Goal: Task Accomplishment & Management: Manage account settings

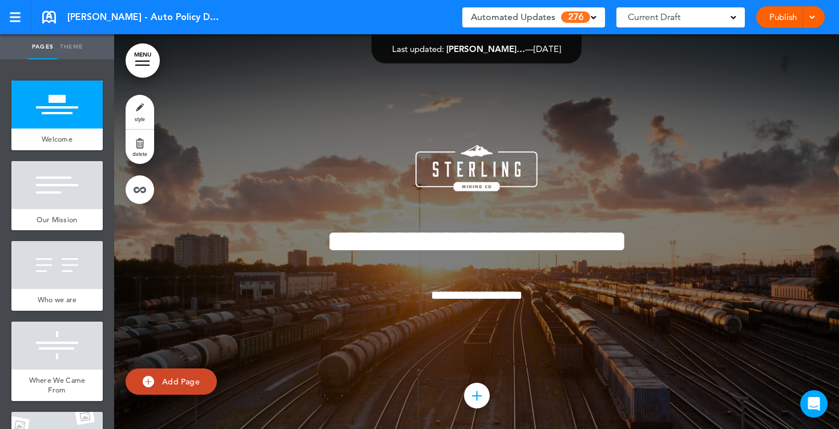
click at [737, 11] on div "Current Draft" at bounding box center [681, 17] width 128 height 20
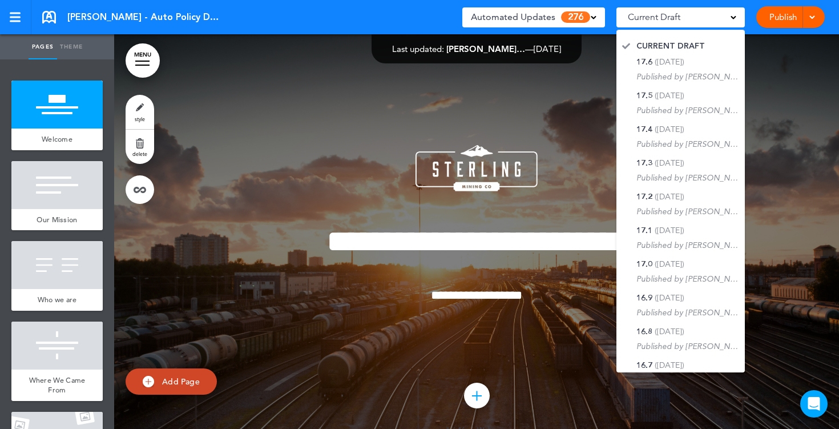
click at [584, 83] on div at bounding box center [476, 239] width 725 height 411
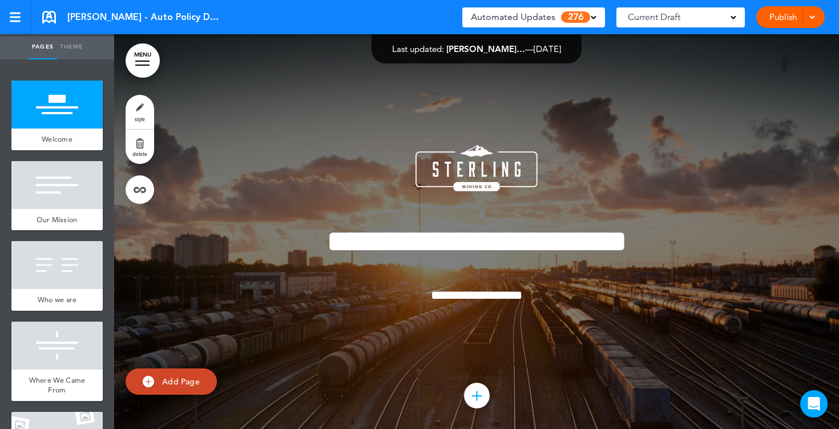
click at [590, 19] on div "Automated Updates 276" at bounding box center [534, 17] width 126 height 16
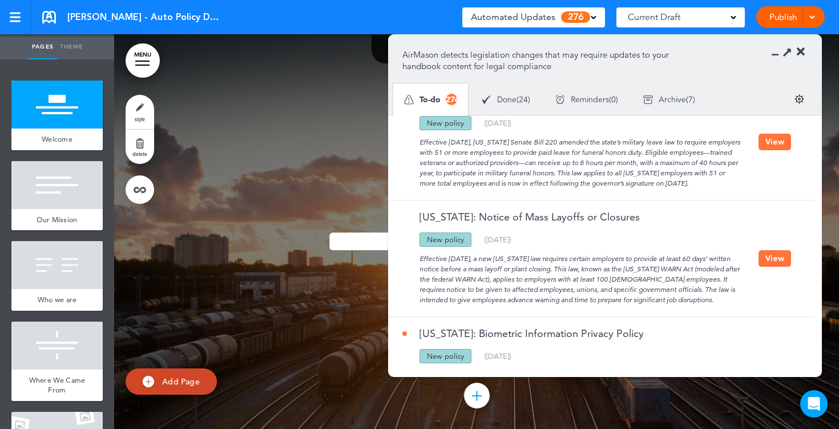
scroll to position [440, 0]
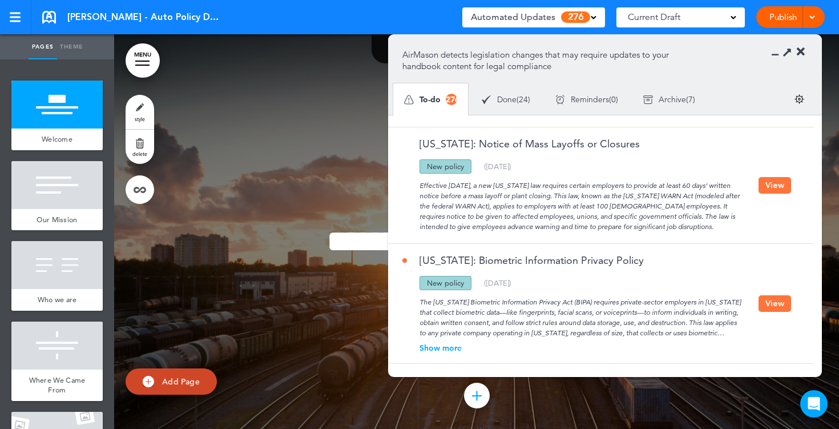
drag, startPoint x: 464, startPoint y: 167, endPoint x: 409, endPoint y: 167, distance: 54.8
click at [410, 167] on div "Updated policy New policy Deleted policy ( 08/06/2025 )" at bounding box center [580, 166] width 356 height 14
drag, startPoint x: 515, startPoint y: 187, endPoint x: 431, endPoint y: 182, distance: 84.1
click at [432, 182] on div "Effective September 29, 2025, a new Ohio law requires certain employers to prov…" at bounding box center [580, 203] width 356 height 58
click at [762, 187] on button "View" at bounding box center [775, 185] width 33 height 17
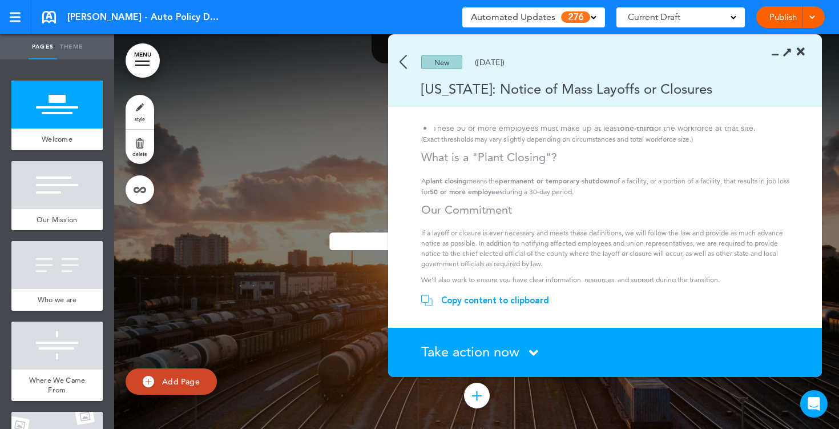
scroll to position [217, 0]
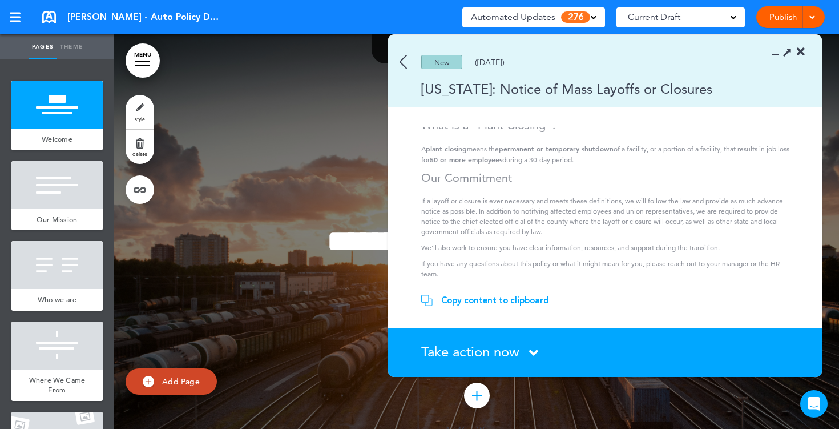
click at [799, 50] on icon at bounding box center [801, 51] width 8 height 11
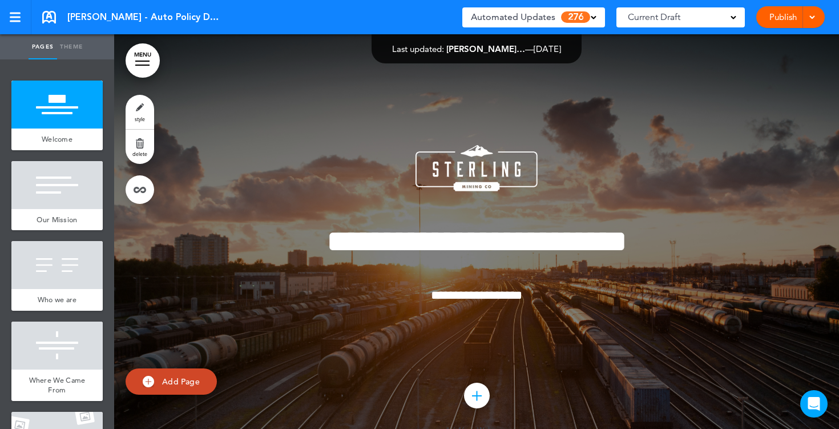
click at [148, 65] on div at bounding box center [142, 65] width 14 height 1
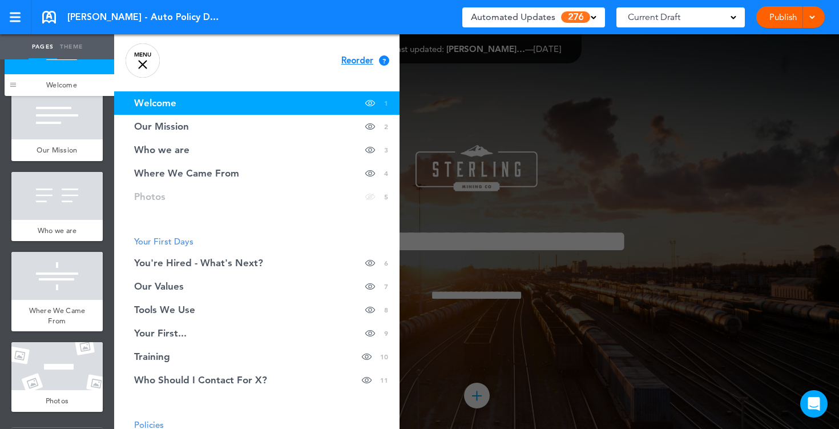
drag, startPoint x: 18, startPoint y: 139, endPoint x: 11, endPoint y: 95, distance: 43.8
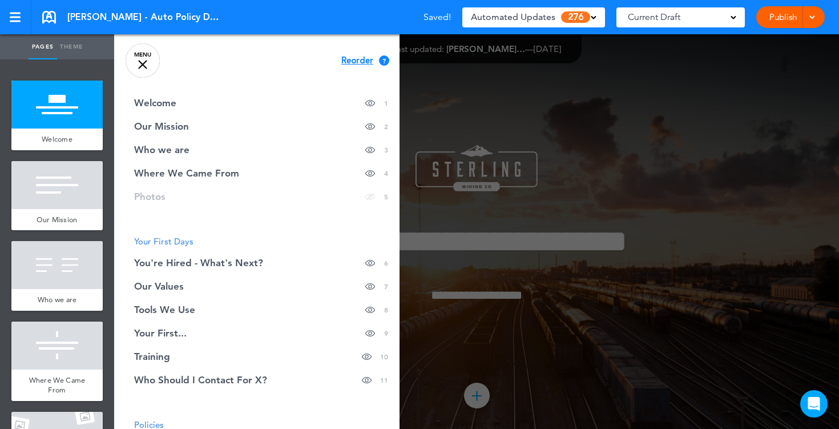
click at [155, 63] on link "MENU" at bounding box center [143, 60] width 34 height 34
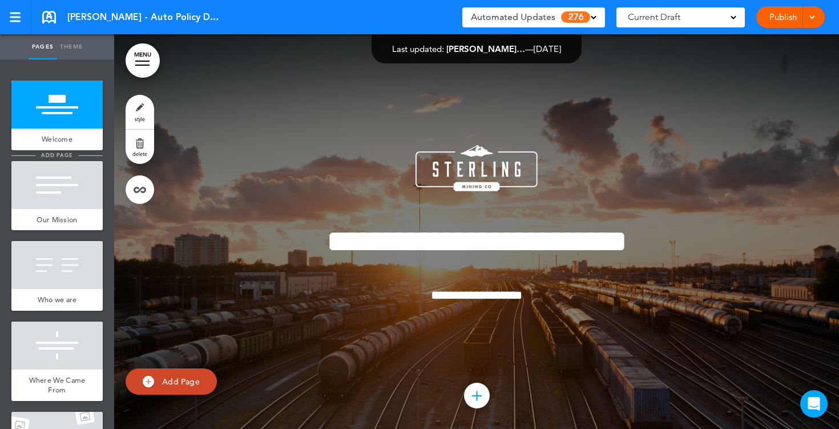
click at [40, 153] on span "add page" at bounding box center [56, 154] width 43 height 7
type input "********"
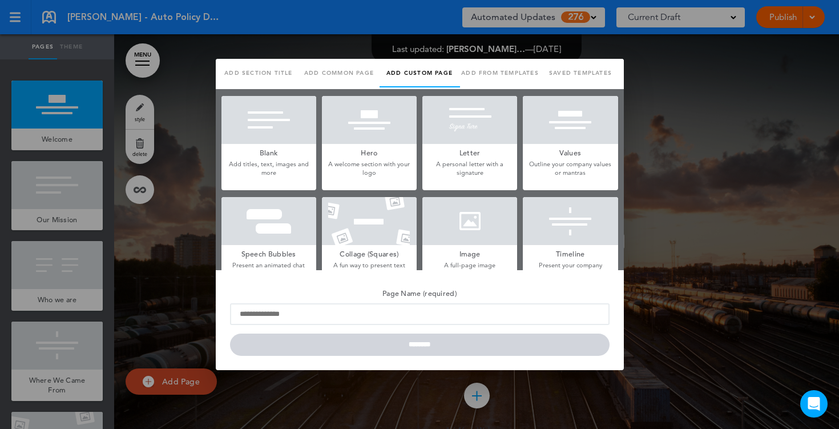
scroll to position [0, 0]
click at [252, 148] on h5 "Blank" at bounding box center [268, 152] width 95 height 16
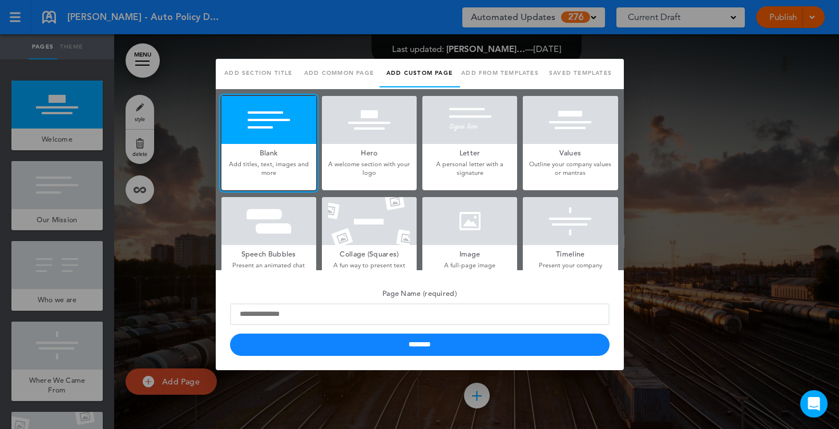
click at [363, 152] on h5 "Hero" at bounding box center [369, 152] width 95 height 16
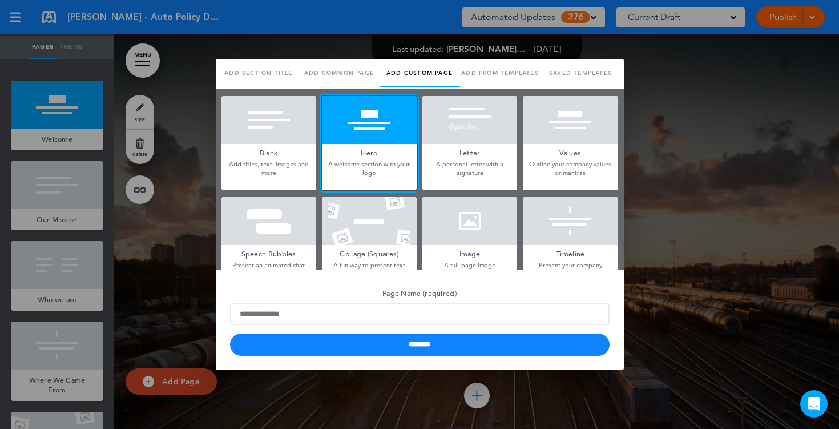
click at [470, 163] on p "A personal letter with a signature" at bounding box center [469, 169] width 95 height 18
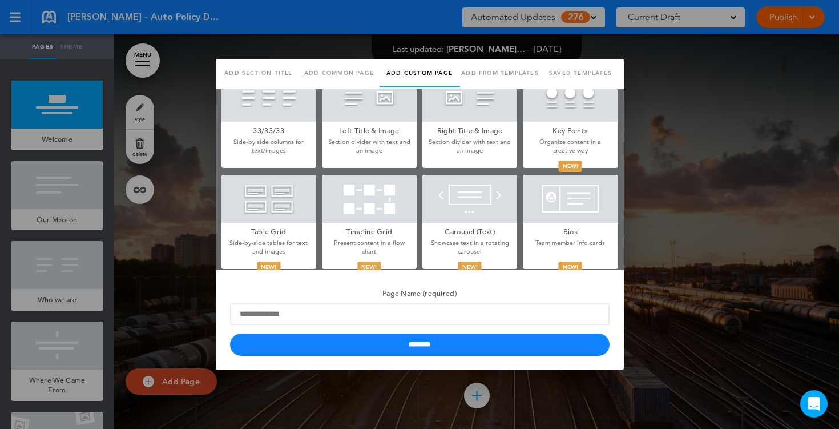
scroll to position [342, 0]
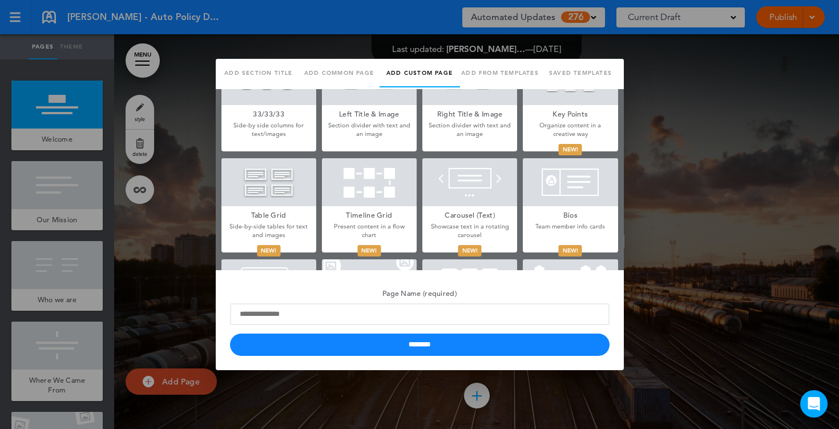
click at [470, 190] on div at bounding box center [469, 182] width 95 height 48
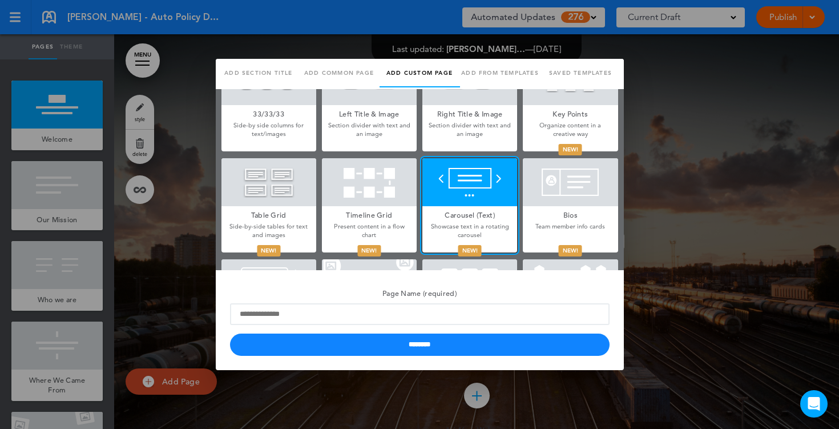
click at [560, 213] on h5 "Bios" at bounding box center [570, 214] width 95 height 16
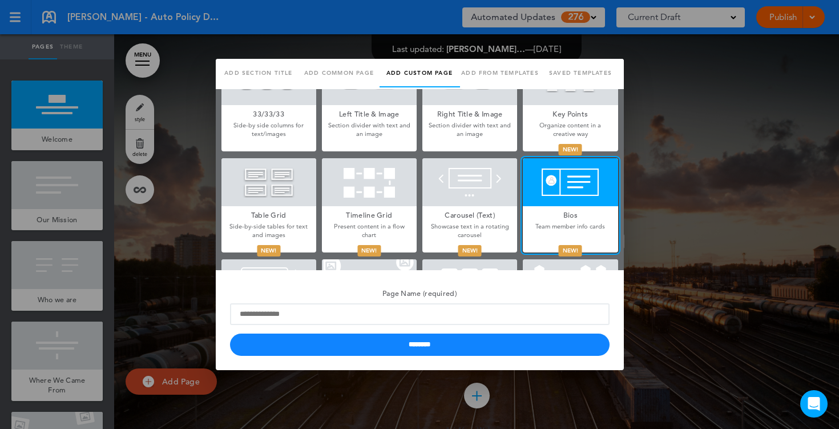
click at [661, 202] on div at bounding box center [419, 214] width 839 height 429
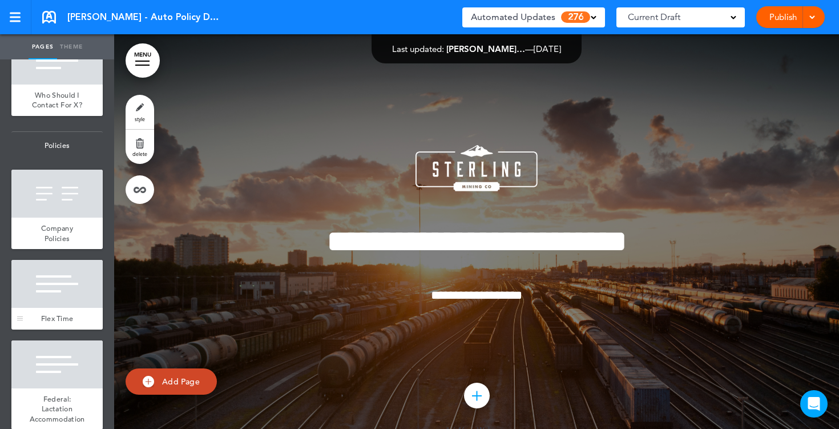
scroll to position [912, 0]
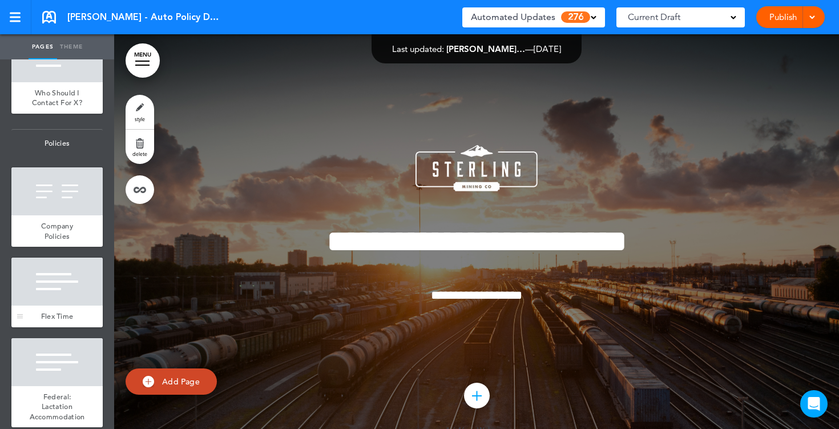
click at [57, 281] on div at bounding box center [56, 281] width 91 height 48
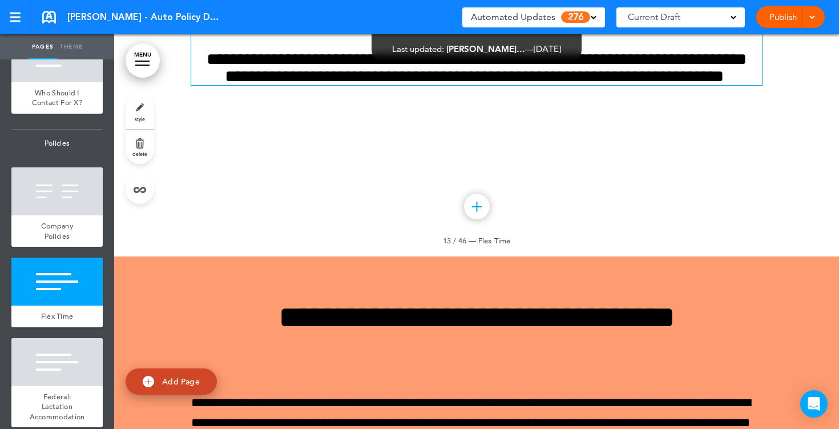
scroll to position [8022, 0]
click at [514, 85] on h6 "**********" at bounding box center [476, 68] width 571 height 34
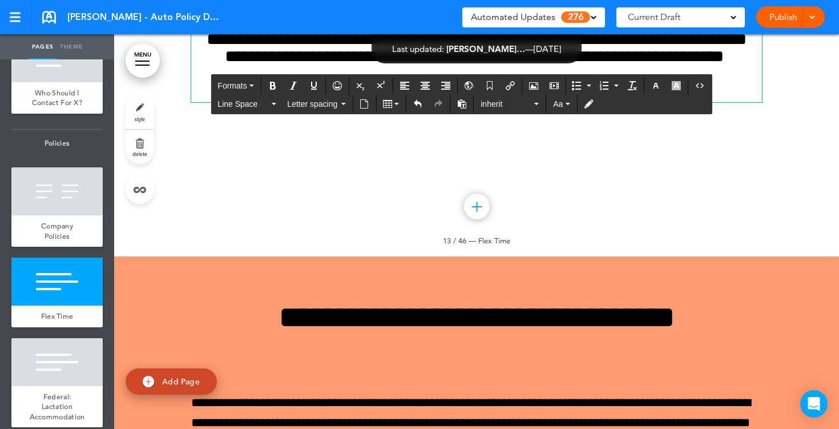
scroll to position [8002, 0]
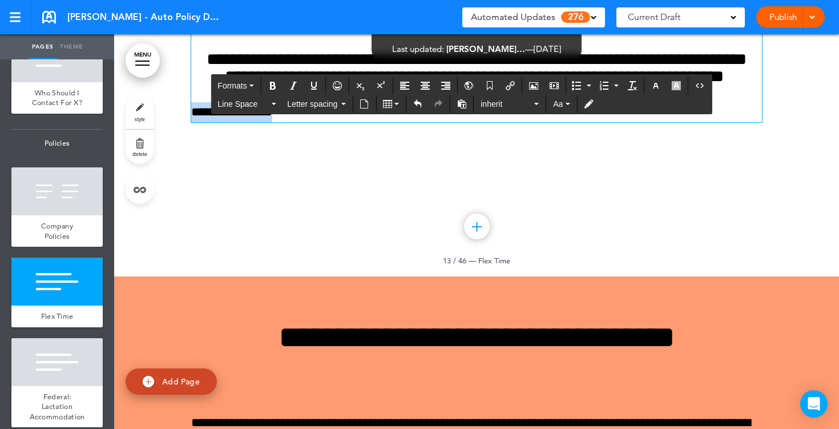
drag, startPoint x: 314, startPoint y: 313, endPoint x: 192, endPoint y: 308, distance: 121.7
click at [192, 122] on p "**********" at bounding box center [476, 112] width 571 height 20
click at [429, 84] on icon "Align center" at bounding box center [425, 85] width 9 height 9
click at [662, 80] on button "button" at bounding box center [656, 86] width 18 height 16
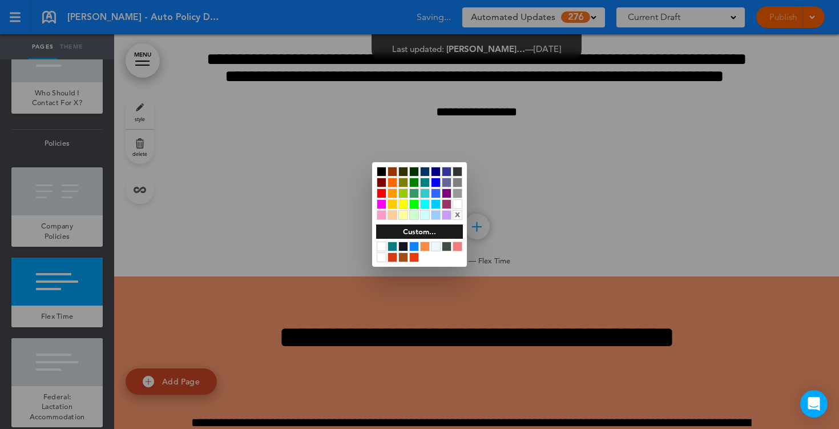
click at [383, 182] on div at bounding box center [382, 183] width 10 height 10
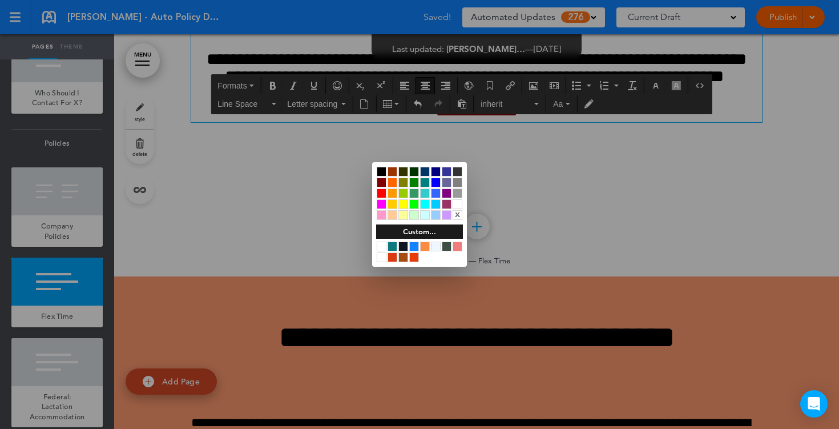
click at [455, 312] on div at bounding box center [419, 214] width 839 height 429
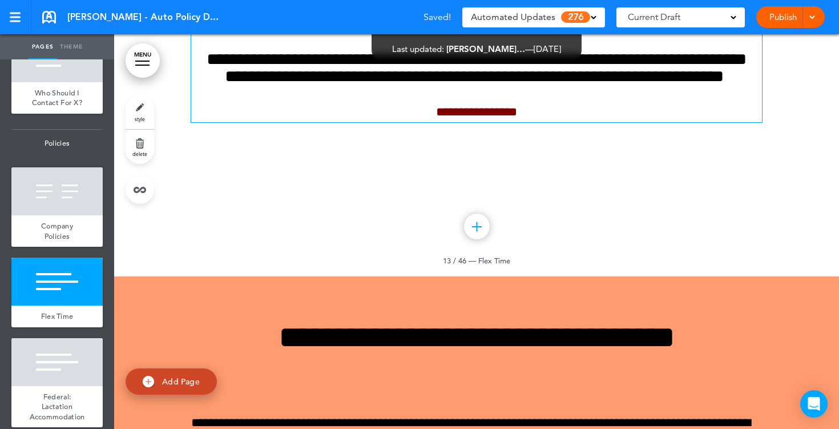
click at [436, 118] on span "**********" at bounding box center [476, 112] width 81 height 13
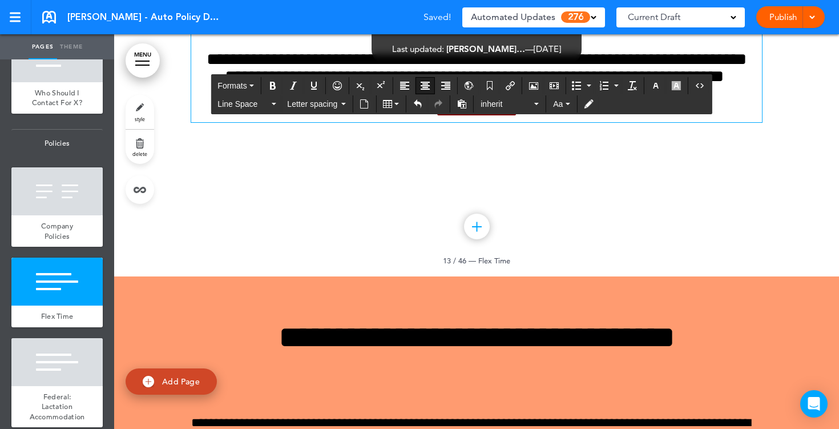
click at [517, 118] on span "**********" at bounding box center [476, 112] width 81 height 13
click at [144, 115] on link "style" at bounding box center [140, 112] width 29 height 34
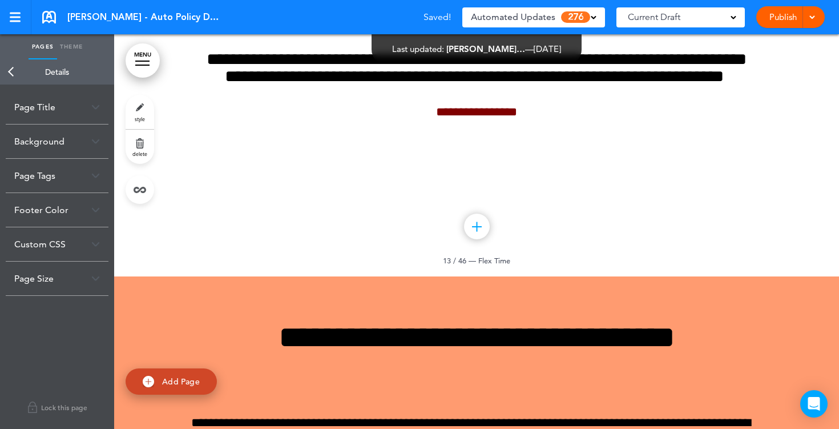
click at [91, 143] on img at bounding box center [95, 141] width 9 height 6
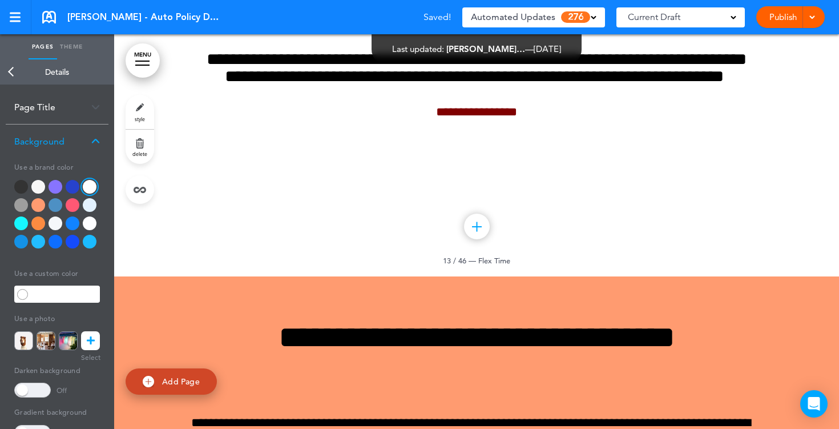
click at [35, 208] on div at bounding box center [38, 205] width 14 height 14
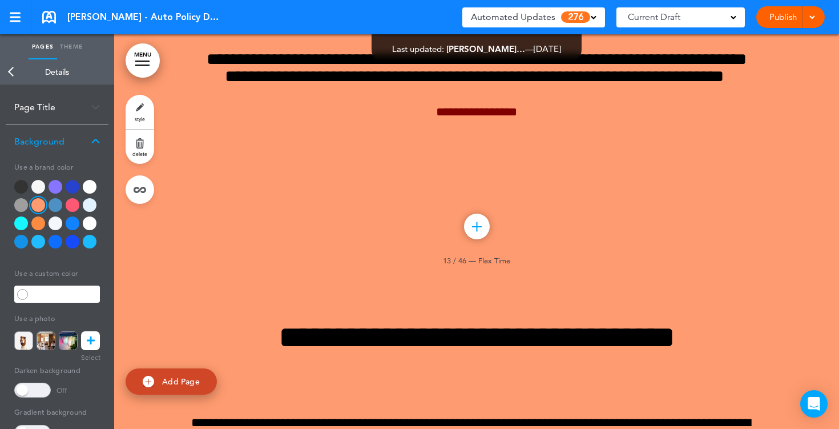
click at [22, 206] on div at bounding box center [21, 205] width 14 height 14
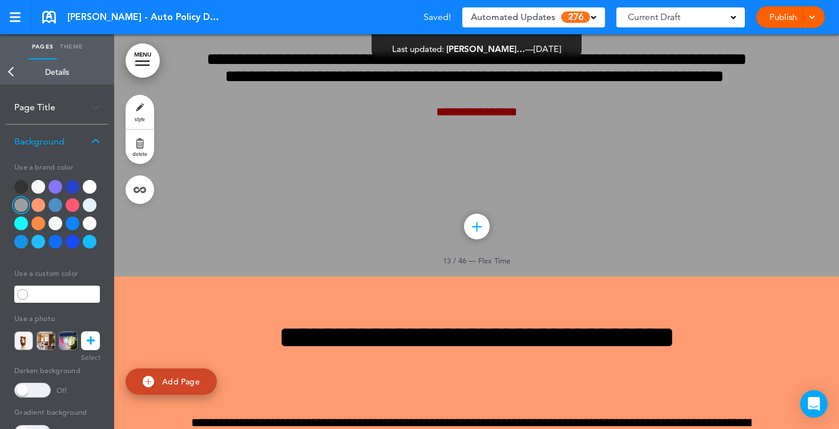
click at [71, 228] on div at bounding box center [73, 223] width 14 height 14
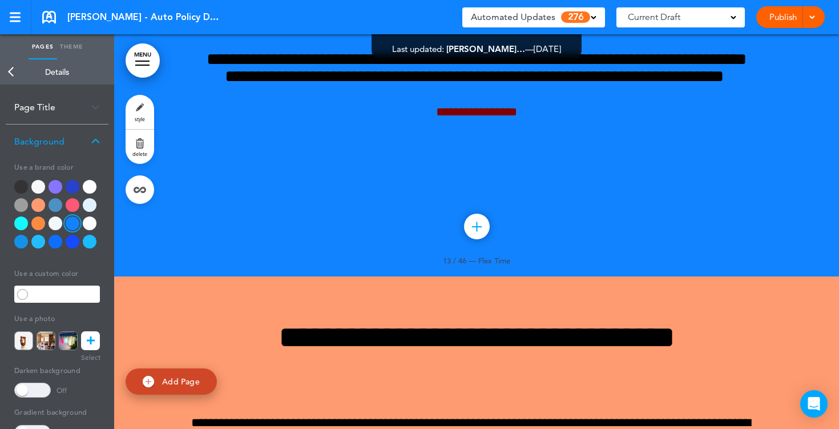
click at [56, 225] on div at bounding box center [56, 223] width 14 height 14
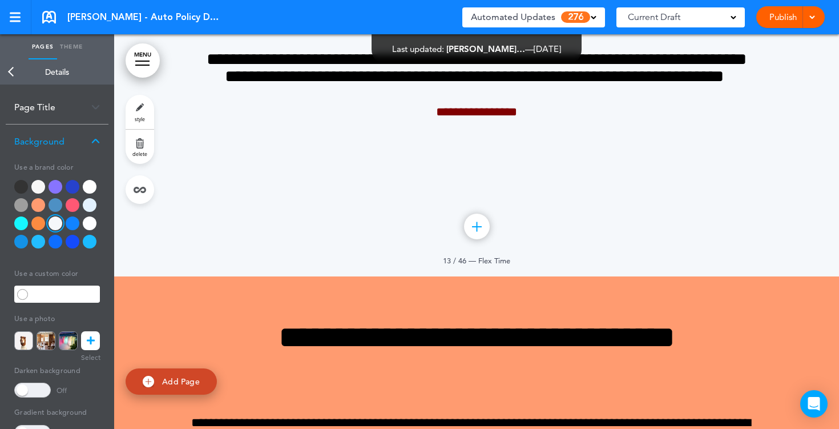
click at [42, 243] on div at bounding box center [38, 242] width 14 height 14
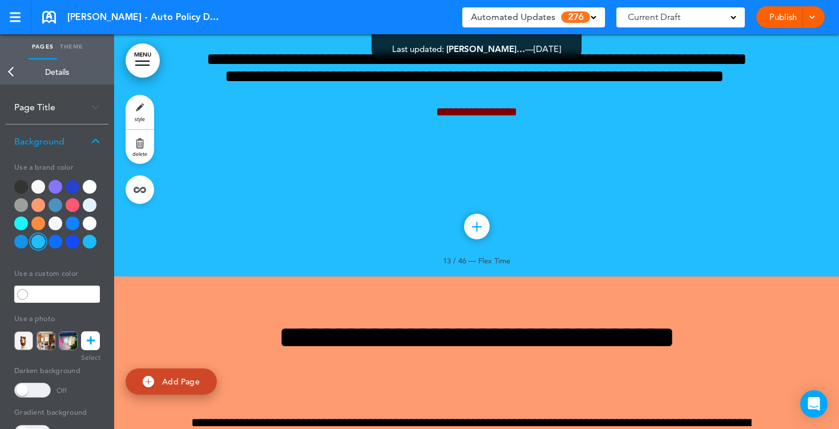
click at [96, 344] on link at bounding box center [90, 340] width 19 height 19
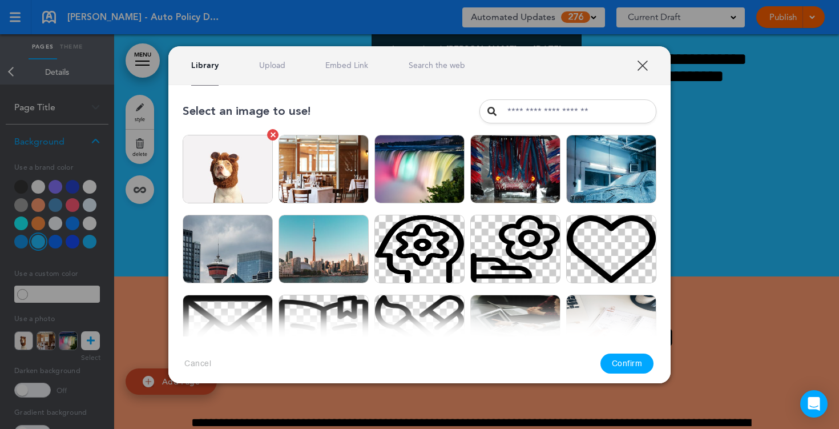
click at [256, 179] on img at bounding box center [228, 169] width 90 height 69
click at [630, 365] on button "Confirm" at bounding box center [628, 363] width 54 height 20
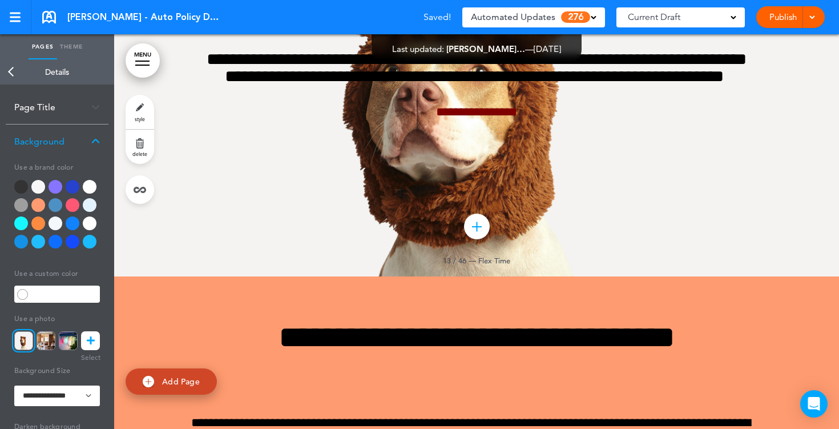
click at [84, 344] on link at bounding box center [90, 340] width 19 height 19
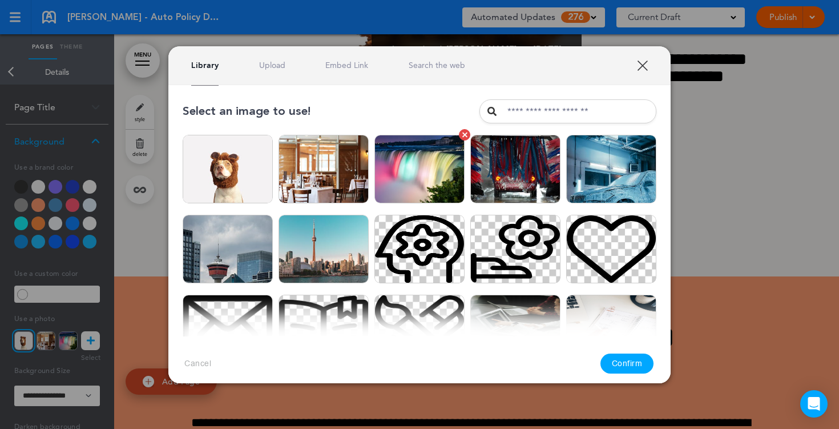
click at [429, 168] on img at bounding box center [419, 169] width 90 height 69
click at [626, 364] on button "Confirm" at bounding box center [628, 363] width 54 height 20
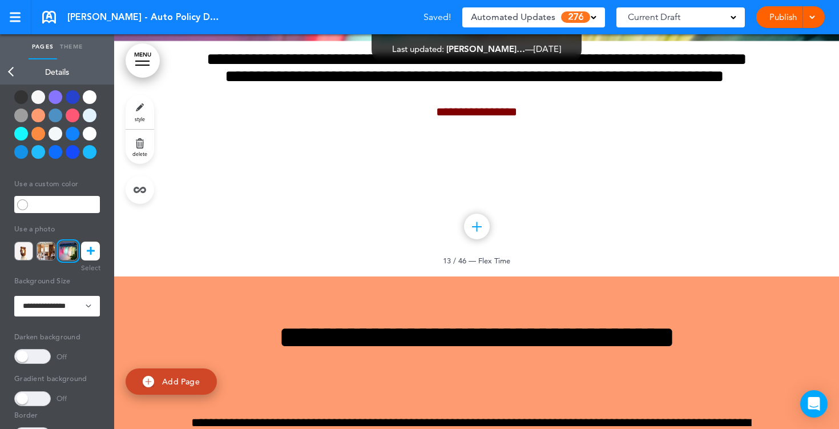
scroll to position [103, 0]
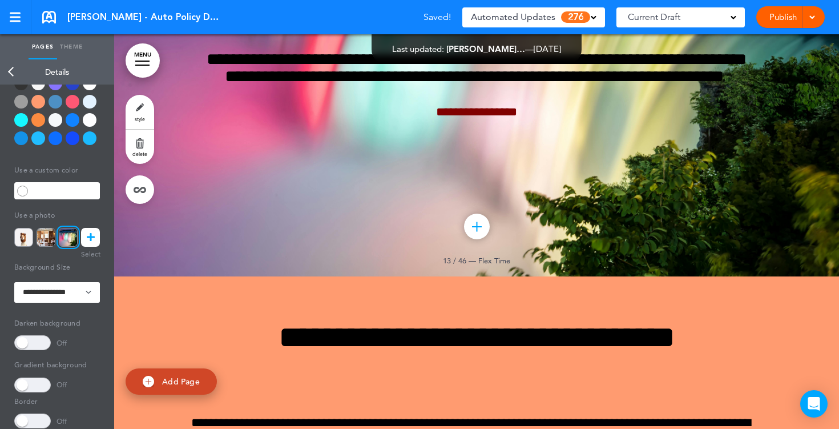
click at [35, 337] on span at bounding box center [32, 342] width 37 height 15
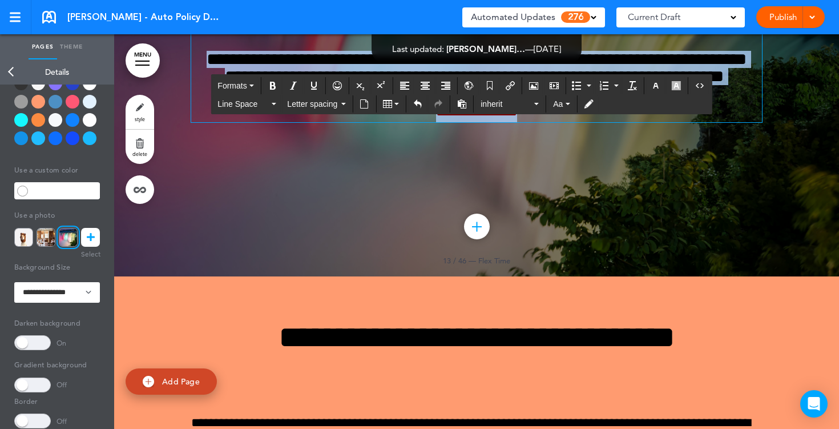
drag, startPoint x: 558, startPoint y: 312, endPoint x: 400, endPoint y: 187, distance: 201.6
click at [400, 122] on div "**********" at bounding box center [476, 56] width 571 height 131
click at [656, 86] on icon "button" at bounding box center [655, 85] width 9 height 9
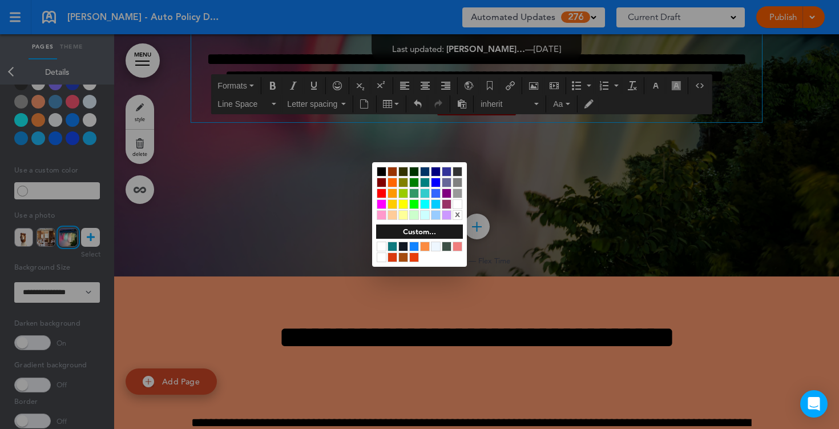
click at [461, 207] on div at bounding box center [458, 204] width 10 height 10
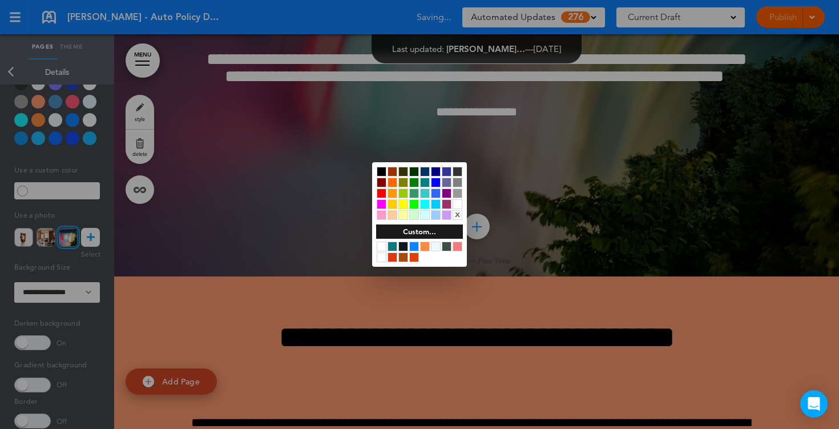
click at [585, 297] on div at bounding box center [419, 214] width 839 height 429
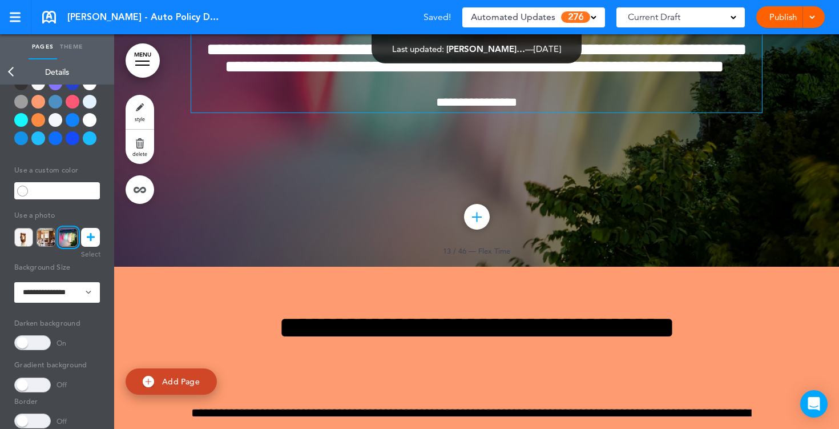
scroll to position [8014, 0]
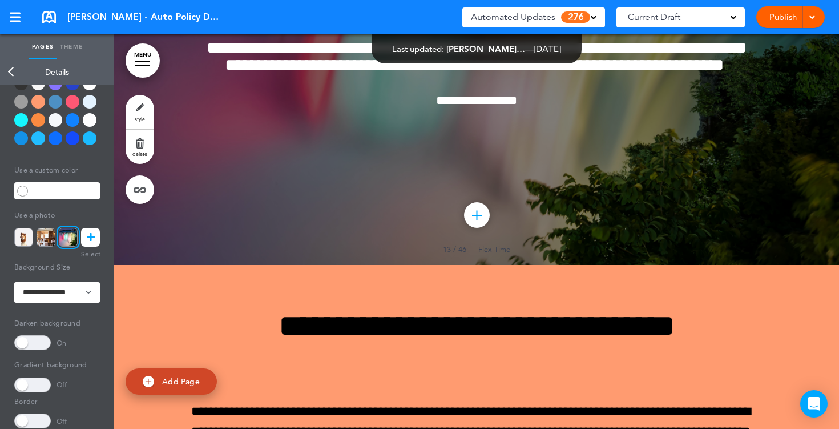
click at [777, 19] on link "Publish" at bounding box center [783, 17] width 36 height 22
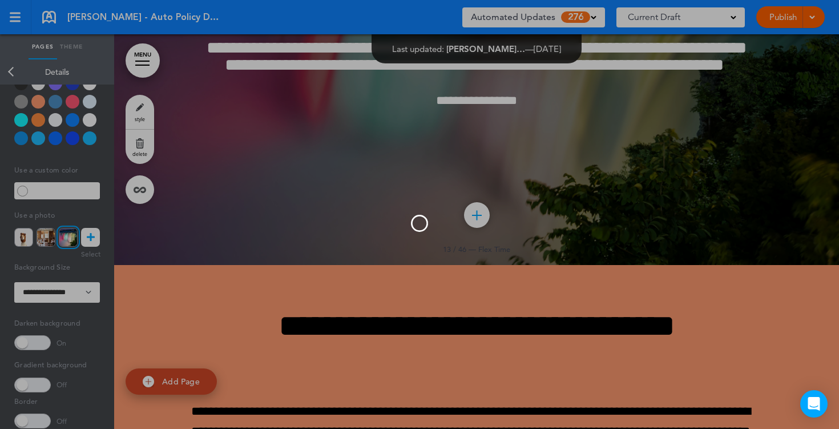
scroll to position [0, 0]
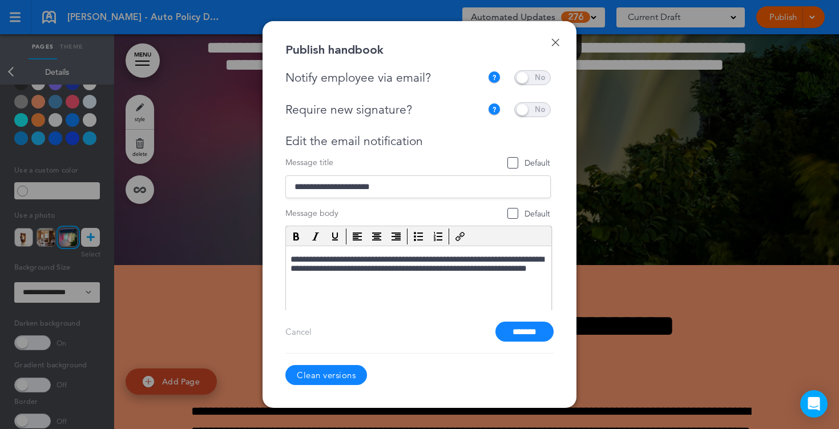
click at [535, 78] on span at bounding box center [532, 77] width 37 height 15
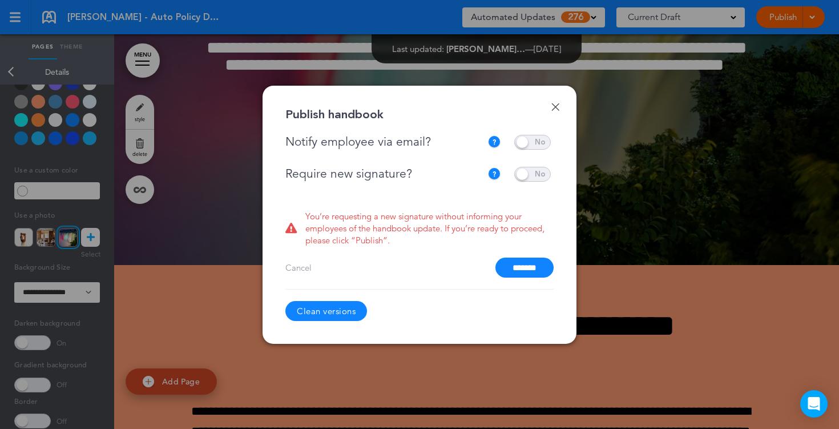
click at [526, 144] on span at bounding box center [532, 142] width 37 height 15
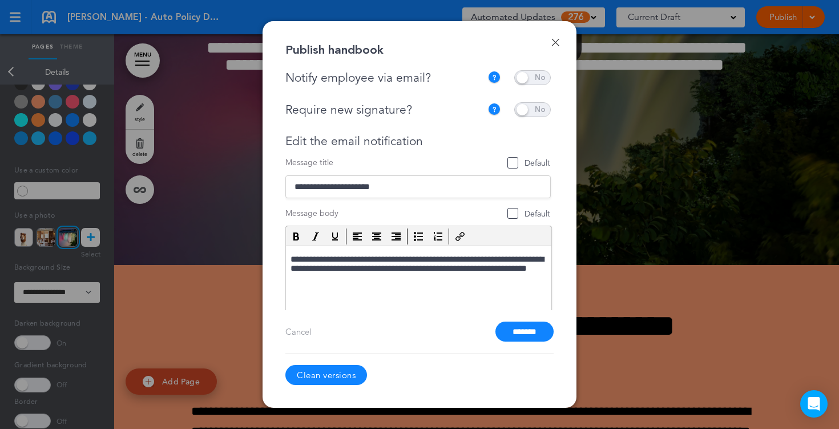
click at [533, 114] on span at bounding box center [532, 109] width 37 height 15
click at [531, 111] on span at bounding box center [532, 109] width 37 height 15
drag, startPoint x: 425, startPoint y: 140, endPoint x: 299, endPoint y: 132, distance: 126.4
click at [299, 132] on div "**********" at bounding box center [417, 225] width 265 height 247
click at [426, 139] on div "Edit the email notification" at bounding box center [417, 141] width 265 height 14
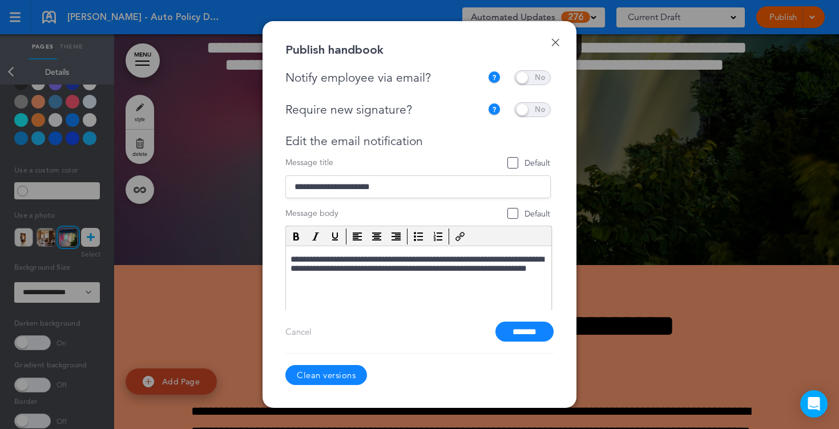
click at [525, 336] on input "*******" at bounding box center [525, 331] width 58 height 20
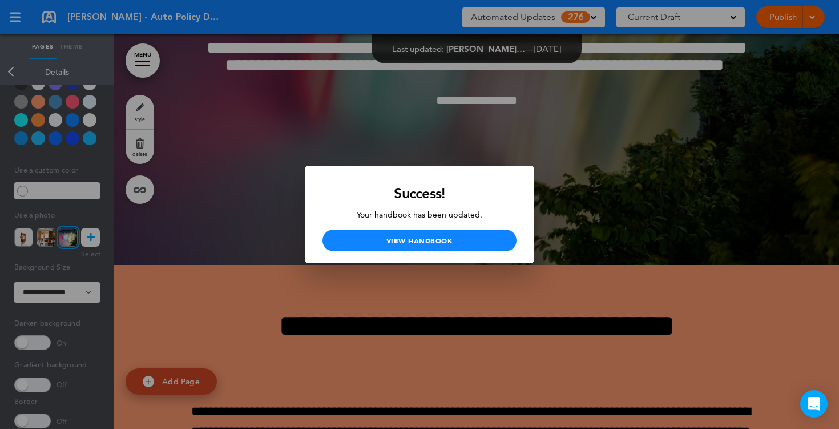
click at [328, 127] on div at bounding box center [419, 214] width 839 height 429
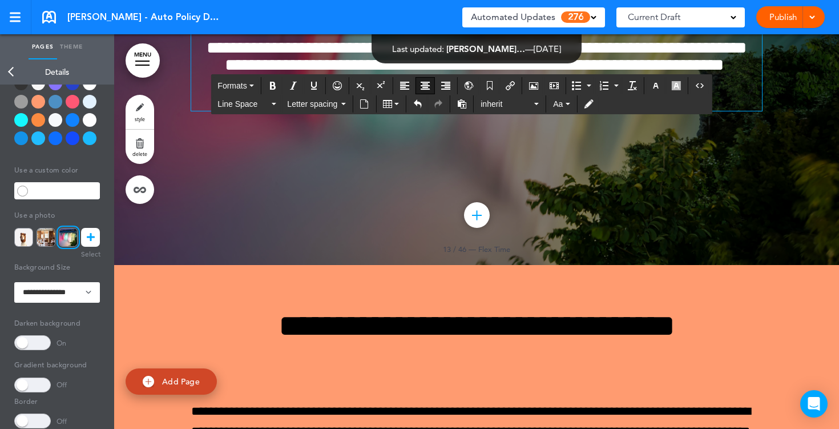
drag, startPoint x: 537, startPoint y: 299, endPoint x: 402, endPoint y: 296, distance: 135.3
click at [402, 111] on p "**********" at bounding box center [476, 101] width 571 height 20
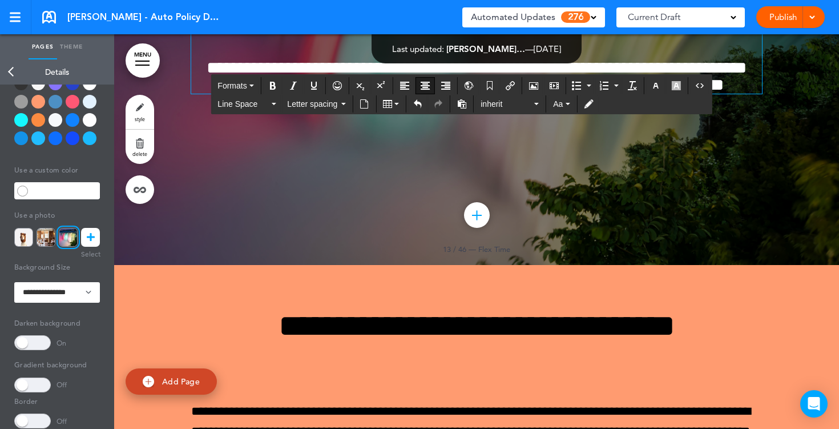
scroll to position [8034, 0]
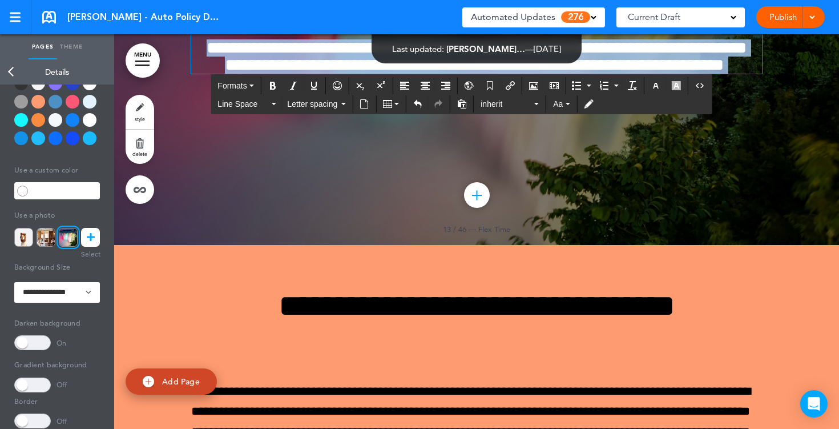
drag, startPoint x: 514, startPoint y: 264, endPoint x: 389, endPoint y: 164, distance: 160.4
click at [389, 74] on div "**********" at bounding box center [476, 26] width 571 height 94
click at [660, 89] on icon "button" at bounding box center [655, 85] width 9 height 9
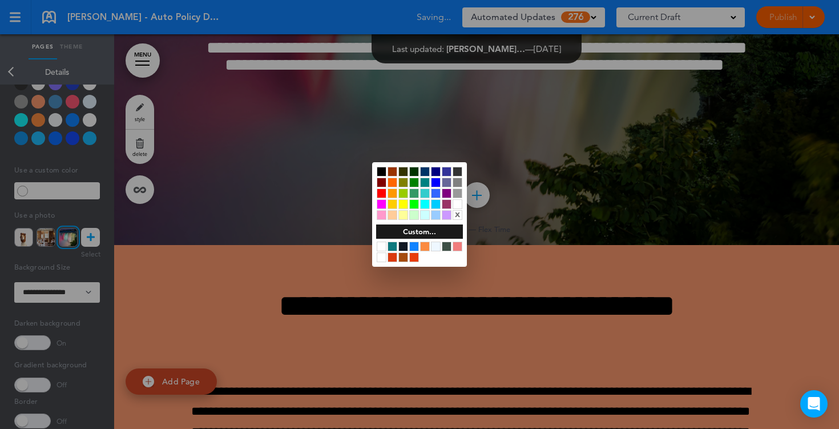
click at [382, 170] on div at bounding box center [382, 172] width 10 height 10
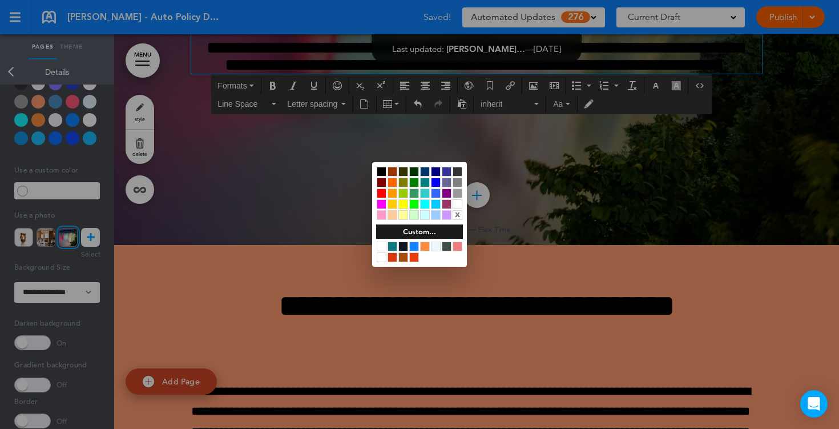
click at [264, 307] on div at bounding box center [419, 214] width 839 height 429
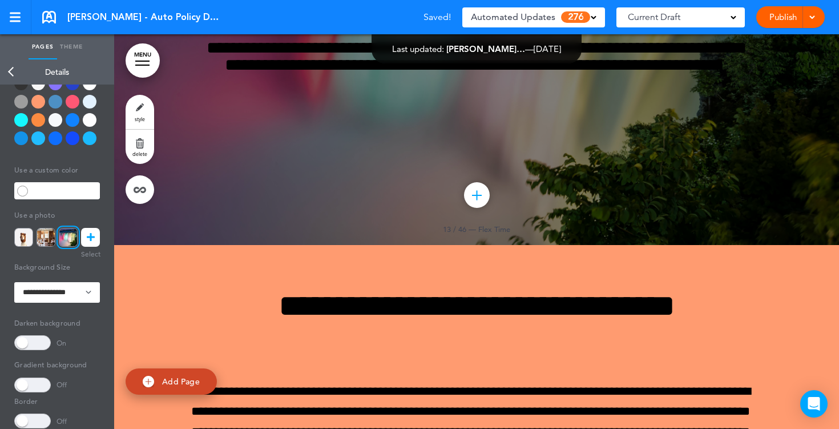
click at [34, 345] on span at bounding box center [32, 342] width 37 height 15
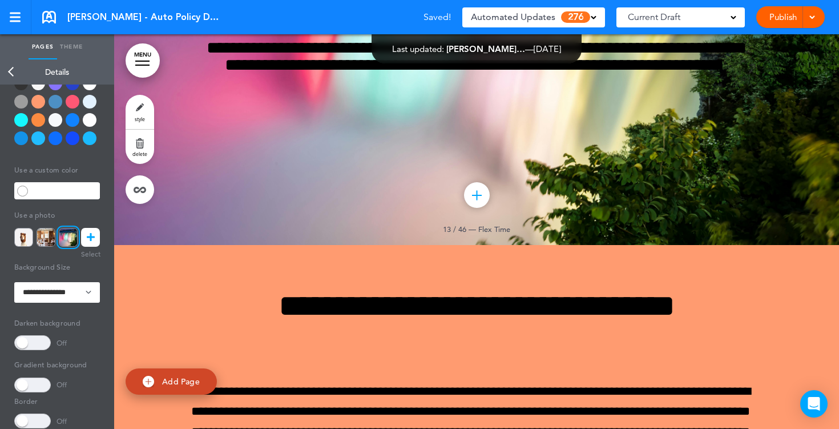
click at [87, 123] on div at bounding box center [90, 120] width 14 height 14
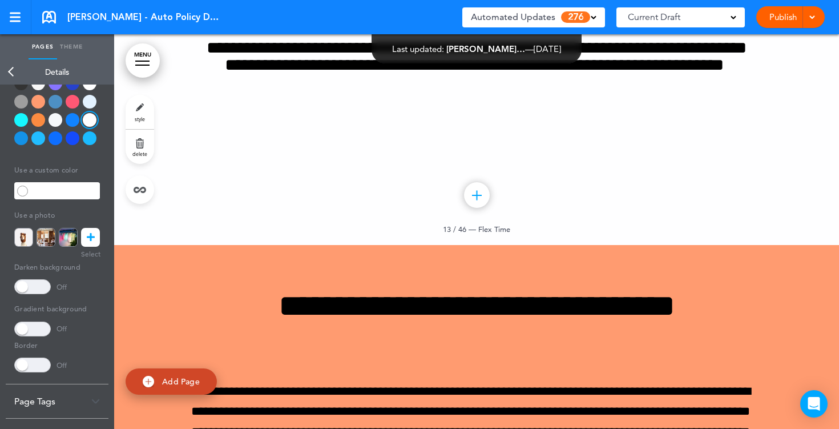
click at [9, 72] on link "Back" at bounding box center [11, 71] width 23 height 25
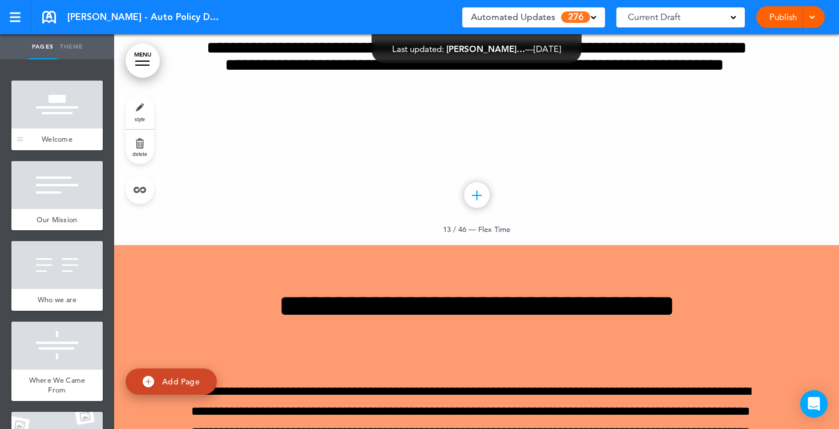
click at [69, 124] on div at bounding box center [56, 104] width 91 height 48
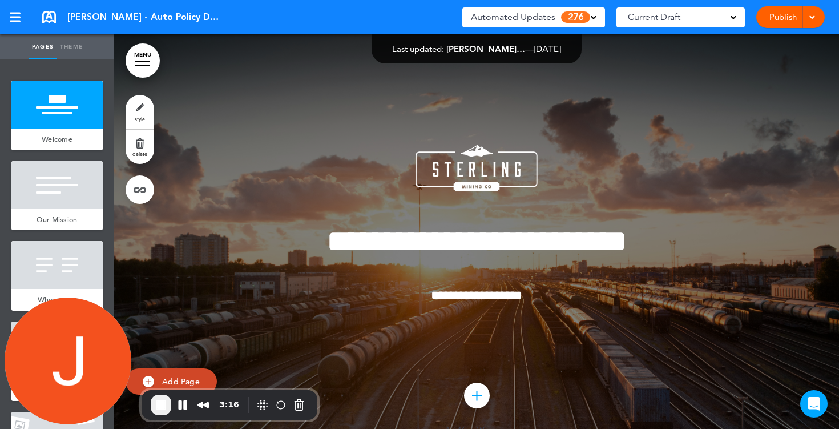
click at [779, 21] on link "Publish" at bounding box center [783, 17] width 36 height 22
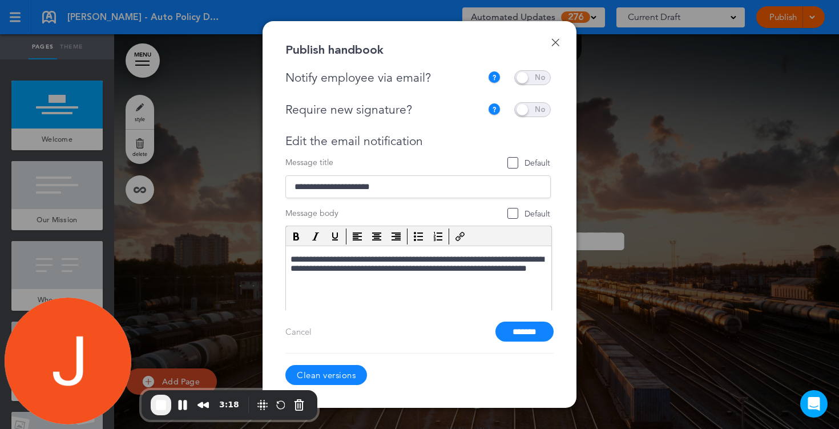
click at [529, 80] on span at bounding box center [532, 77] width 37 height 15
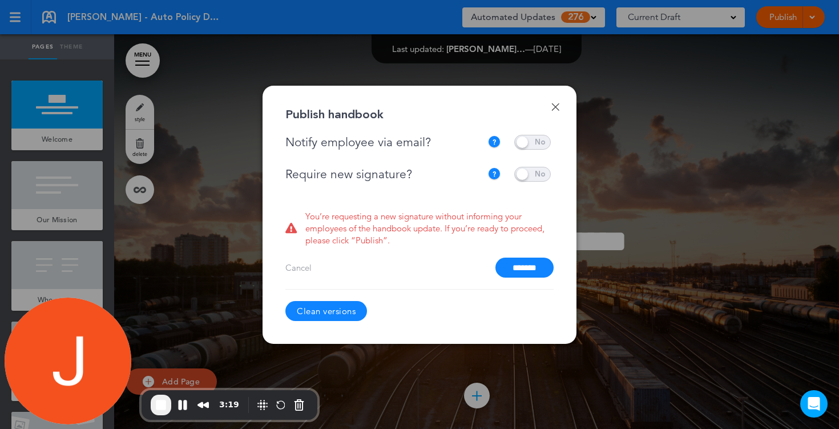
click at [523, 143] on span at bounding box center [532, 142] width 37 height 15
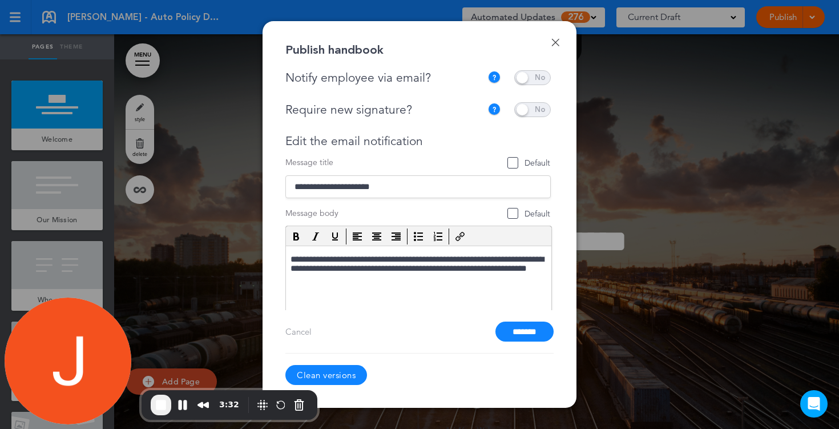
click at [561, 44] on div "Done Publish handbook Notify employee via email? If this handbook is ready to v…" at bounding box center [420, 214] width 314 height 386
click at [554, 44] on link "Done" at bounding box center [555, 42] width 8 height 8
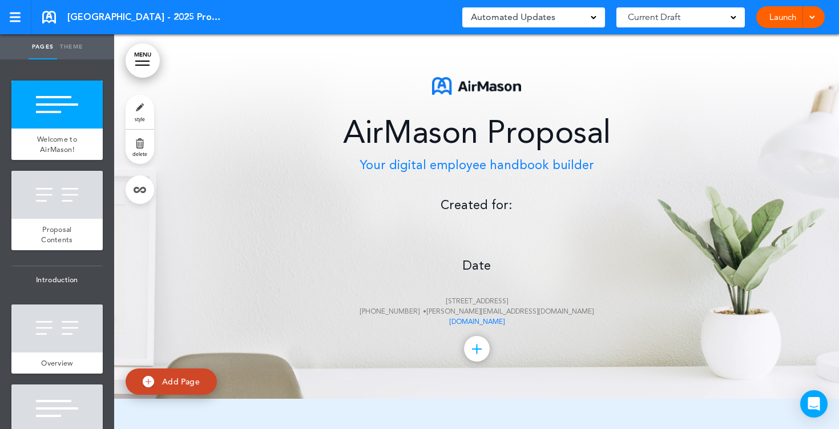
click at [465, 228] on div "AirMason Proposal Your digital employee handbook builder Created for: Date [STR…" at bounding box center [476, 202] width 571 height 250
click at [472, 230] on div "AirMason Proposal Your digital employee handbook builder Created for: Date [STR…" at bounding box center [476, 202] width 571 height 250
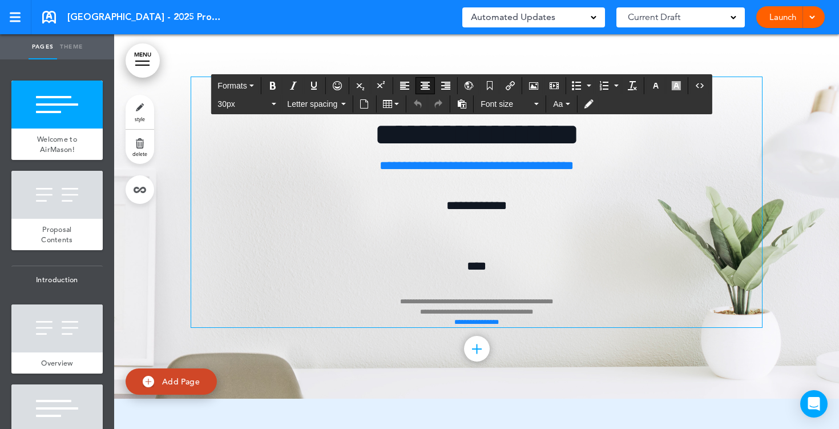
click at [473, 233] on div "**********" at bounding box center [476, 202] width 571 height 250
click at [531, 90] on icon "Airmason image" at bounding box center [533, 85] width 9 height 9
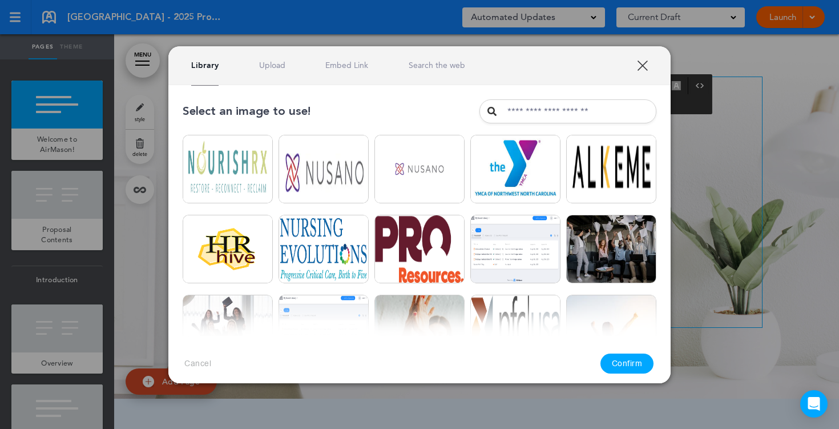
click at [274, 66] on link "Upload" at bounding box center [272, 65] width 26 height 11
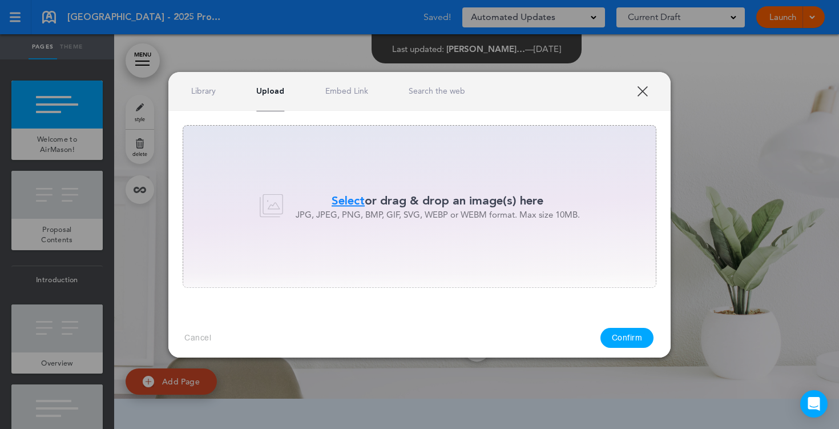
click at [341, 206] on span "Select" at bounding box center [348, 200] width 33 height 17
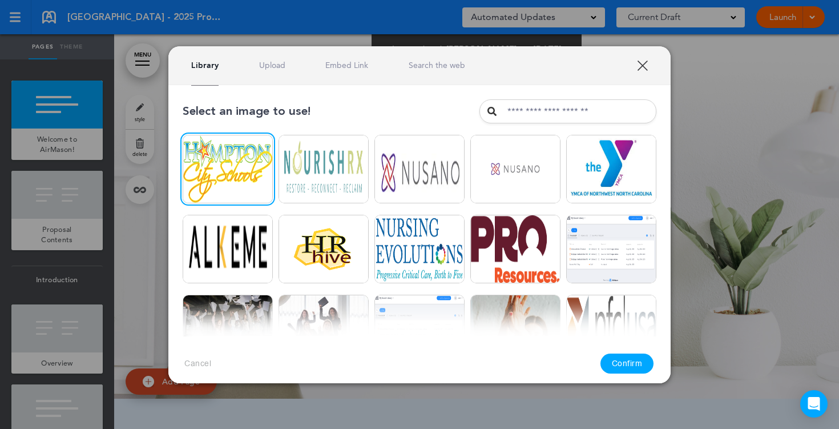
click at [619, 352] on div "Cancel Confirm" at bounding box center [419, 363] width 502 height 54
click at [619, 365] on button "Confirm" at bounding box center [628, 363] width 54 height 20
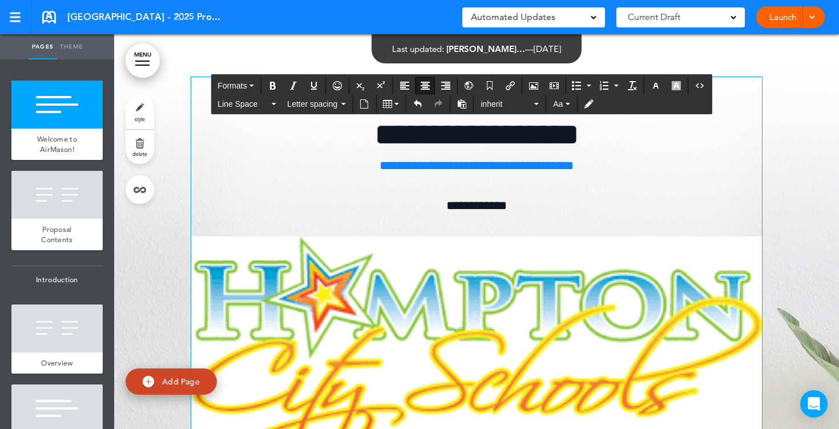
click at [427, 303] on img at bounding box center [476, 365] width 571 height 258
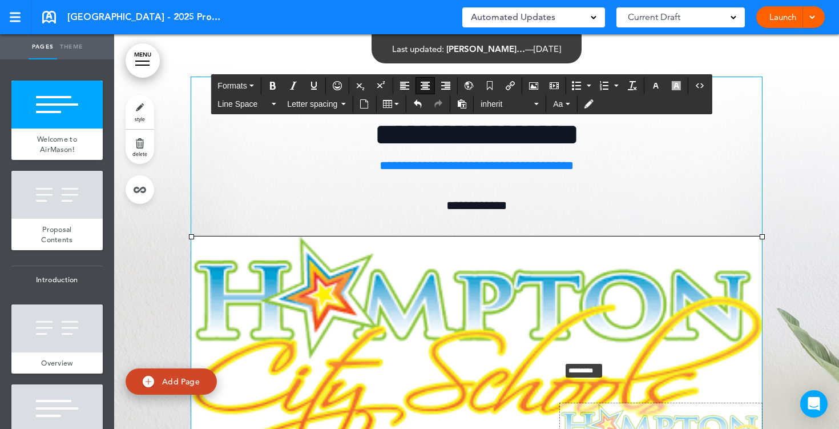
drag, startPoint x: 191, startPoint y: 237, endPoint x: 561, endPoint y: 361, distance: 389.7
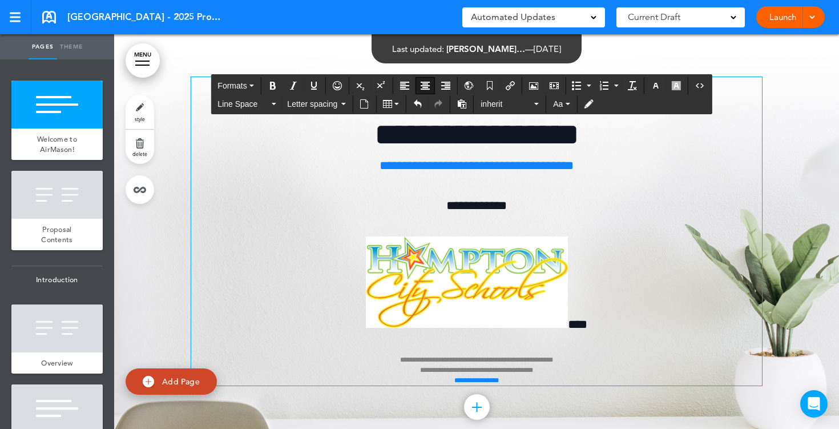
click at [584, 252] on p "**********" at bounding box center [476, 310] width 571 height 149
click at [568, 326] on span "****" at bounding box center [577, 324] width 19 height 13
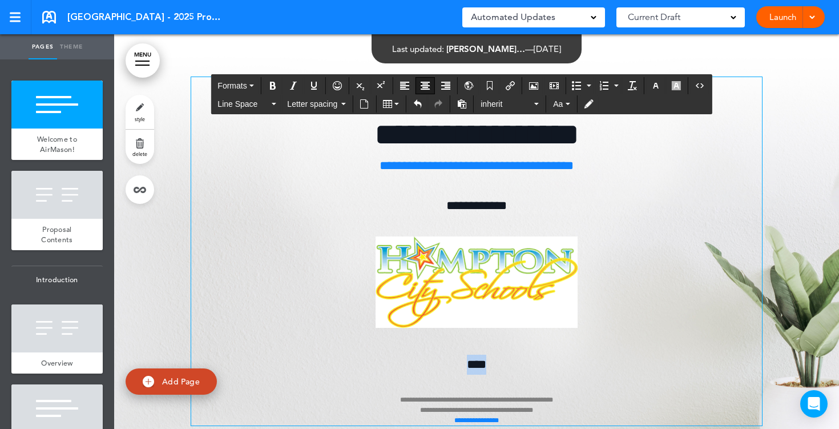
drag, startPoint x: 496, startPoint y: 362, endPoint x: 446, endPoint y: 362, distance: 49.7
click at [461, 362] on p "**********" at bounding box center [476, 390] width 571 height 71
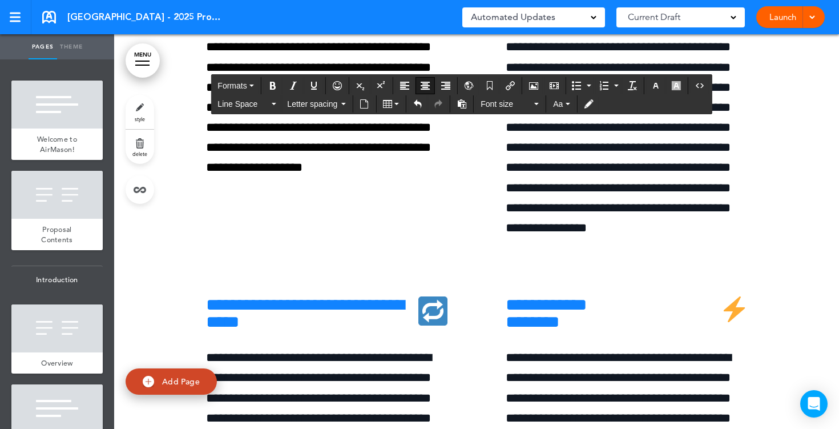
scroll to position [4196, 0]
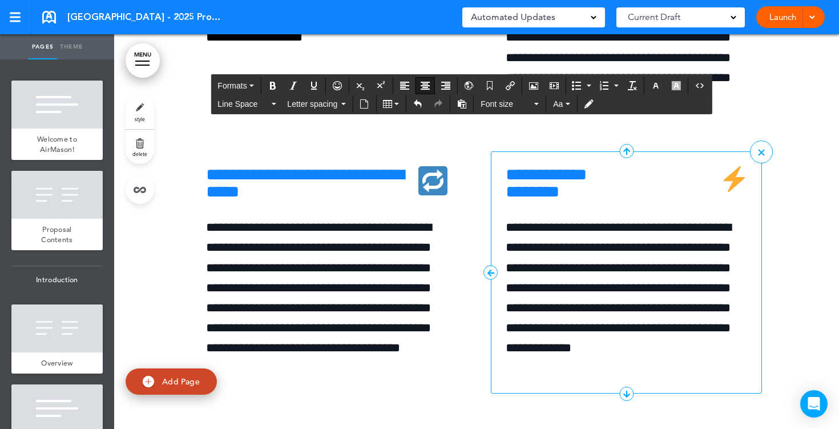
click at [633, 200] on h6 "**********" at bounding box center [626, 183] width 241 height 34
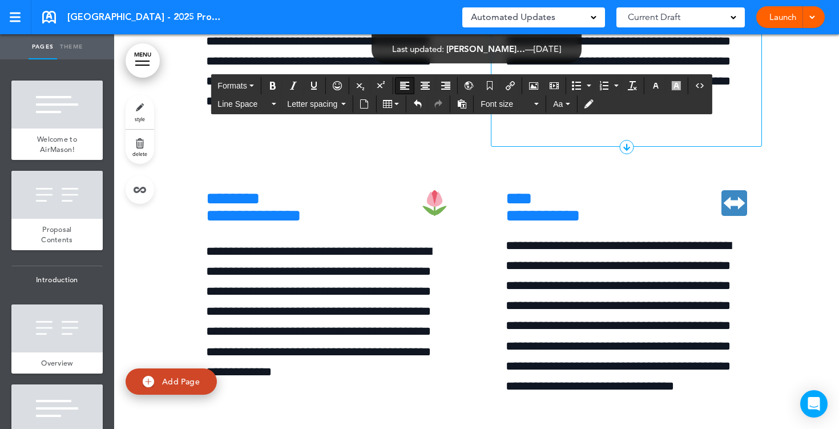
scroll to position [4525, 0]
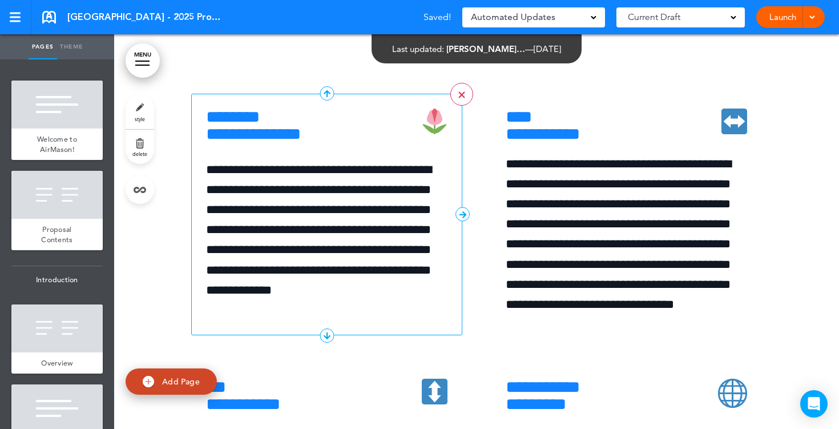
click at [459, 106] on link ">" at bounding box center [461, 94] width 23 height 23
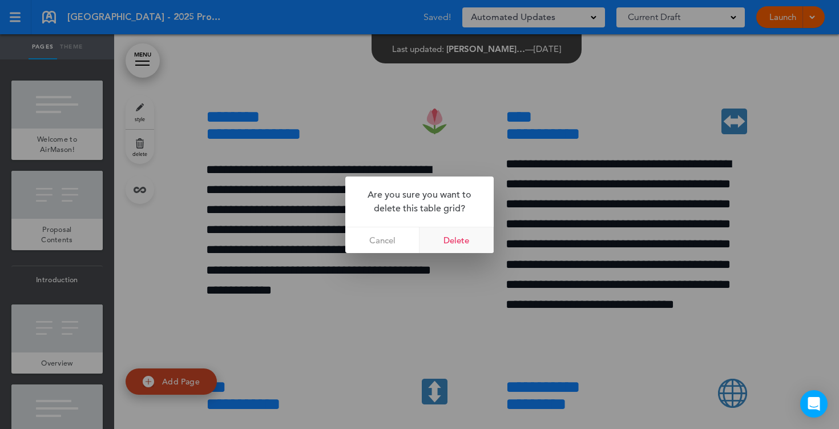
click at [440, 231] on link "Delete" at bounding box center [457, 240] width 74 height 26
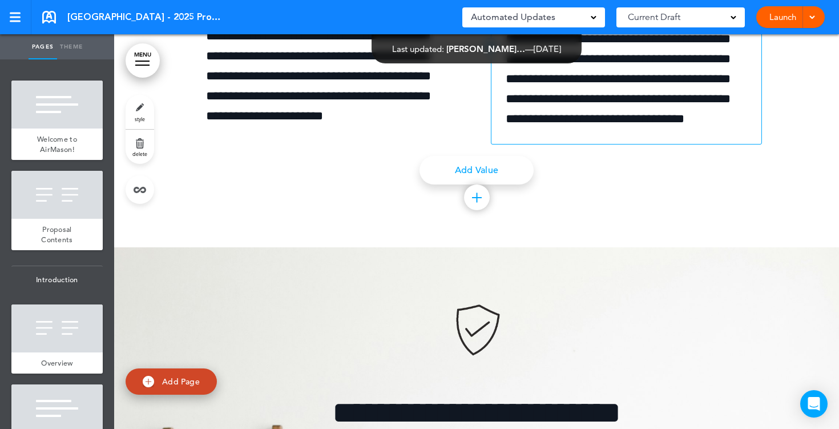
scroll to position [5565, 0]
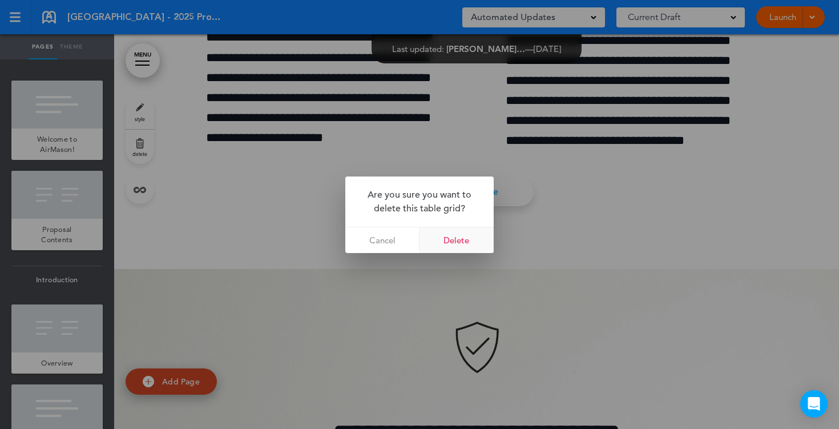
click at [465, 241] on link "Delete" at bounding box center [457, 240] width 74 height 26
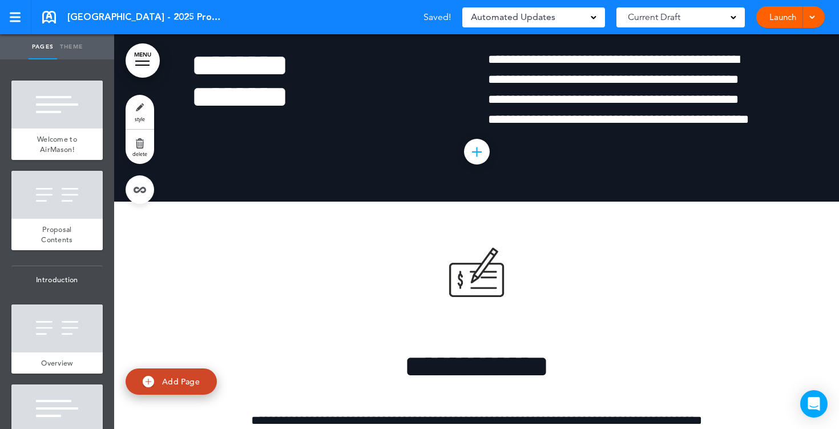
scroll to position [6654, 0]
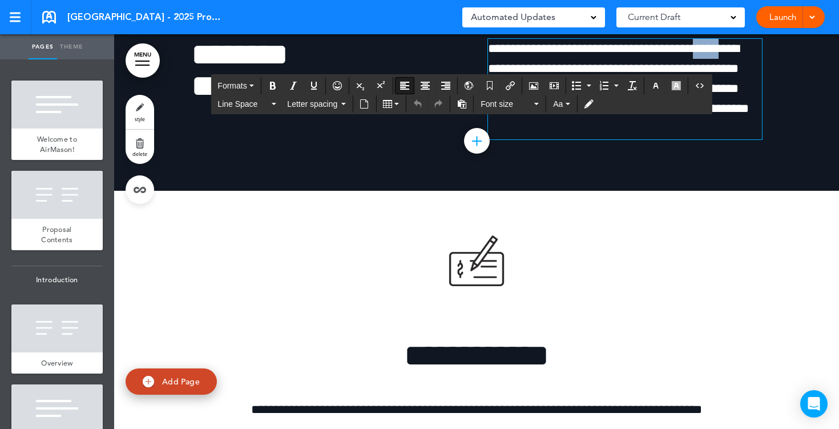
drag, startPoint x: 748, startPoint y: 237, endPoint x: 718, endPoint y: 235, distance: 30.3
click at [718, 119] on p "**********" at bounding box center [625, 79] width 274 height 80
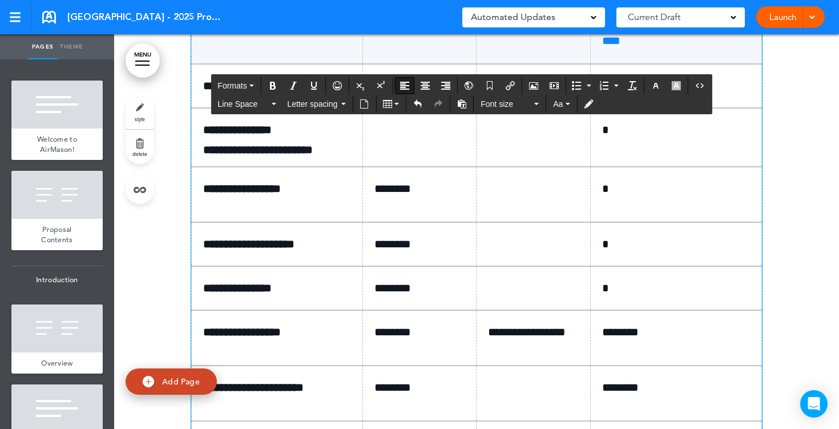
scroll to position [7114, 0]
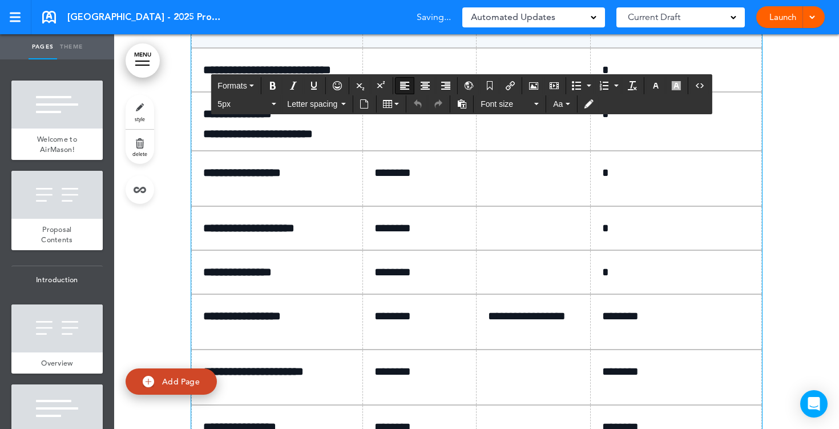
click at [405, 80] on p at bounding box center [423, 70] width 99 height 20
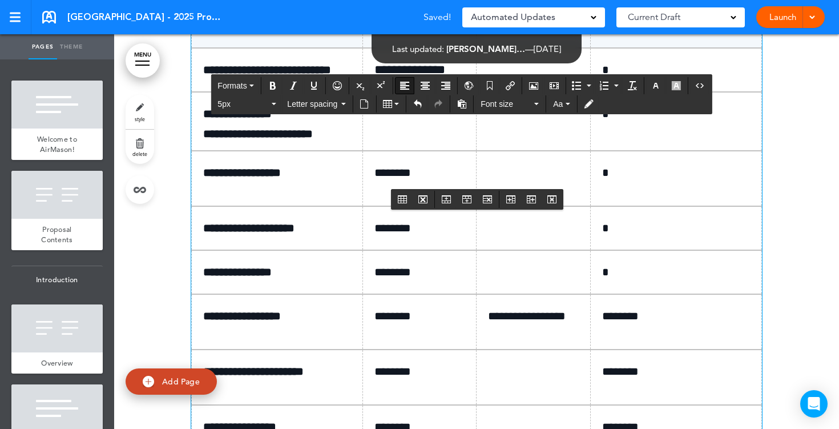
click at [513, 80] on p at bounding box center [537, 70] width 99 height 20
click at [614, 80] on p "*" at bounding box center [680, 70] width 156 height 20
click at [411, 124] on p at bounding box center [423, 114] width 99 height 20
click at [502, 124] on p at bounding box center [537, 114] width 99 height 20
click at [624, 124] on p "*" at bounding box center [680, 114] width 156 height 20
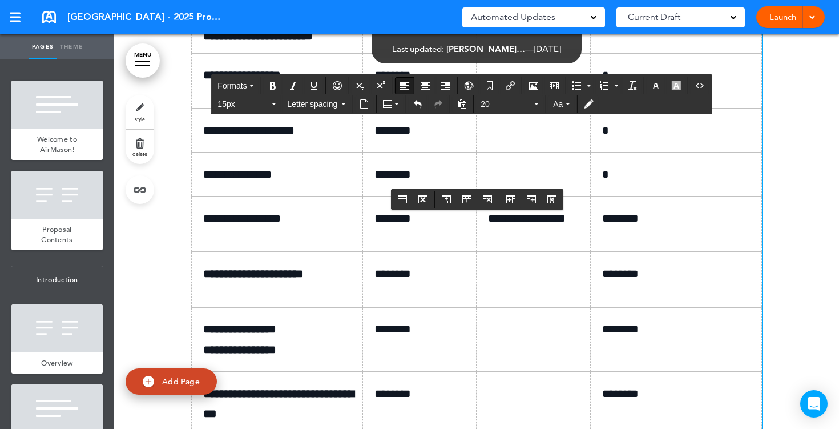
scroll to position [7237, 0]
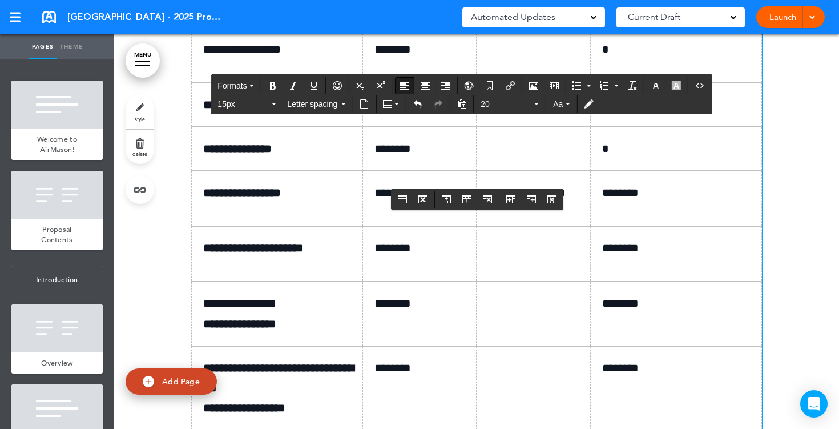
click at [506, 83] on td at bounding box center [534, 54] width 114 height 55
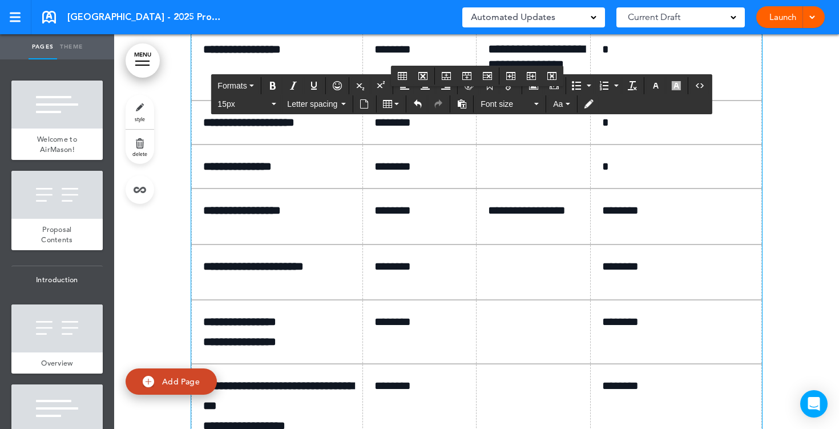
click at [628, 59] on p "*" at bounding box center [680, 49] width 156 height 20
click at [506, 144] on td at bounding box center [534, 122] width 114 height 44
drag, startPoint x: 549, startPoint y: 291, endPoint x: 488, endPoint y: 265, distance: 66.0
click at [488, 89] on p "**********" at bounding box center [537, 65] width 99 height 47
copy p "**********"
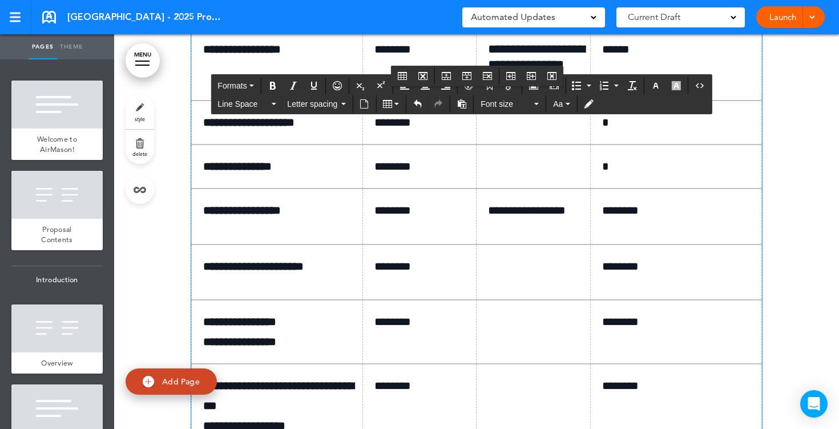
click at [496, 144] on td at bounding box center [534, 122] width 114 height 44
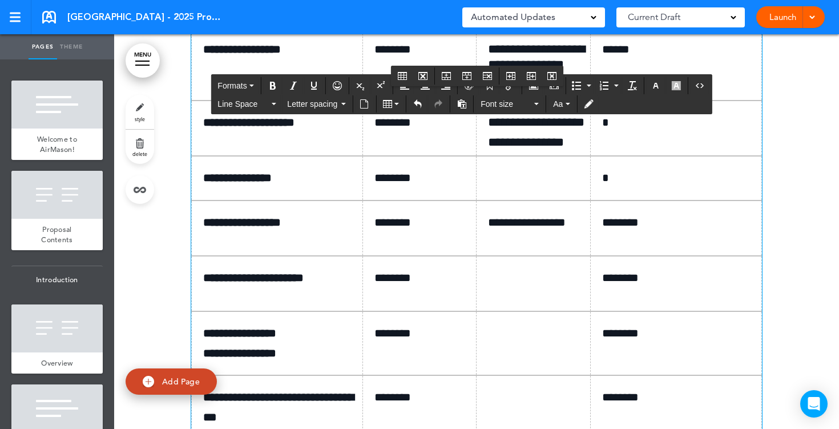
click at [497, 200] on td at bounding box center [534, 178] width 114 height 44
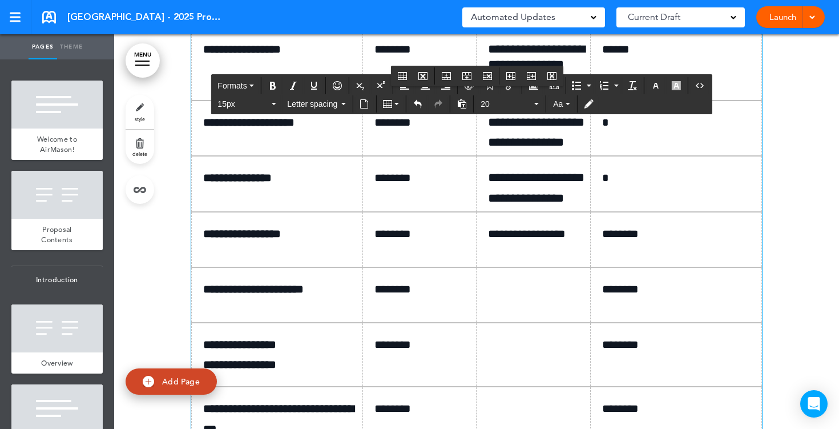
click at [610, 132] on p "*" at bounding box center [680, 122] width 156 height 20
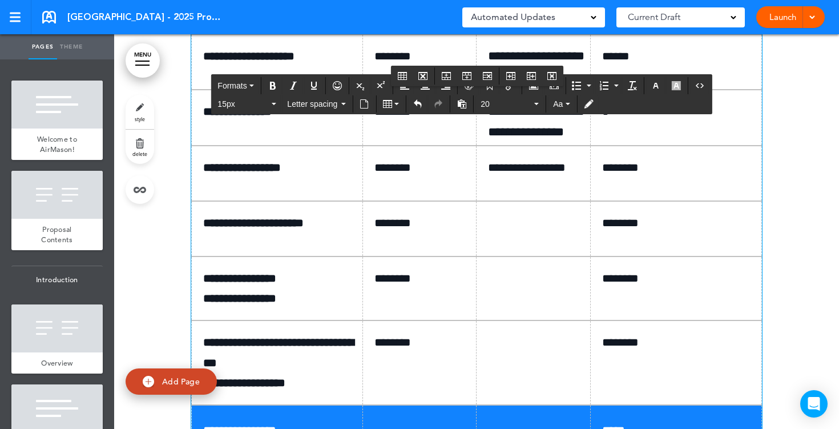
click at [615, 122] on p "*" at bounding box center [680, 112] width 156 height 20
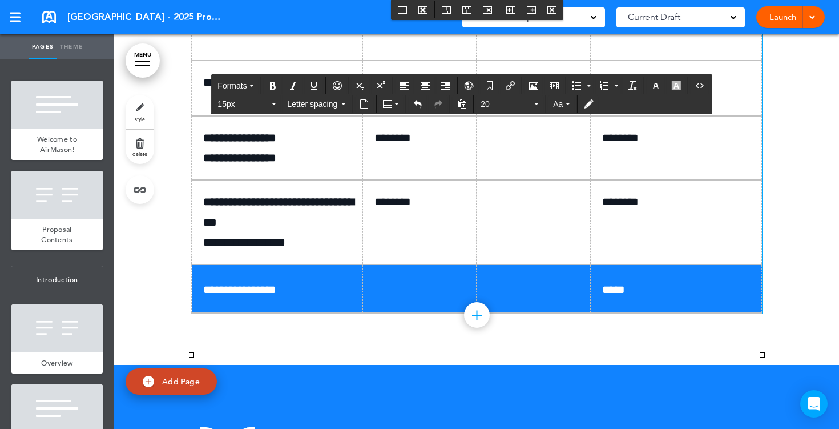
scroll to position [7499, 0]
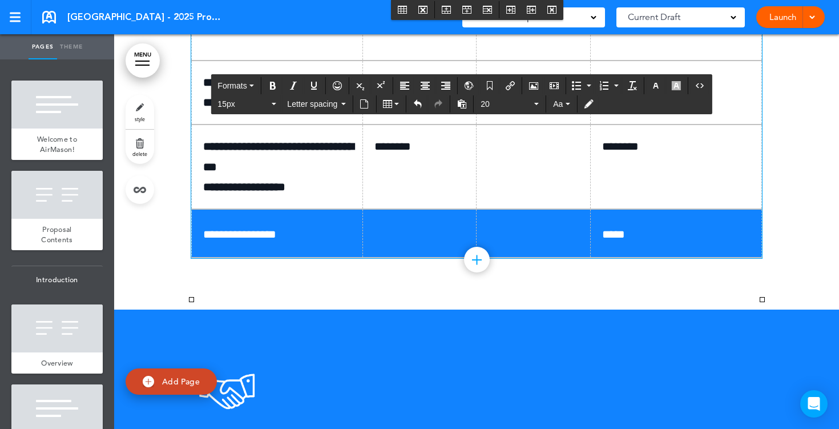
click at [502, 37] on p at bounding box center [537, 27] width 99 height 20
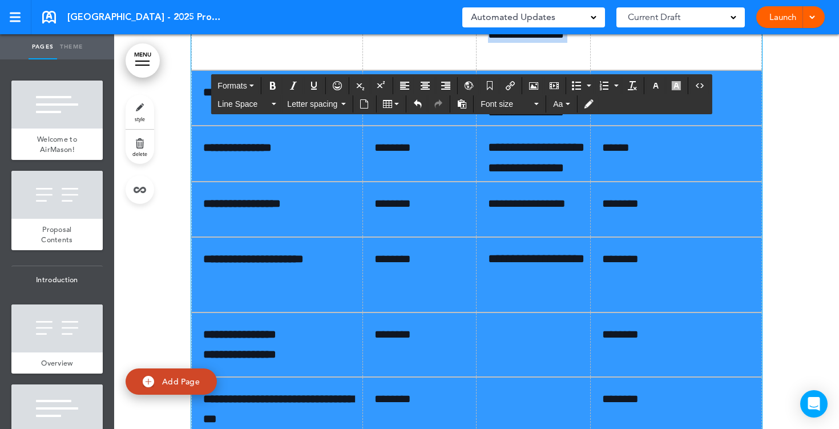
scroll to position [7217, 0]
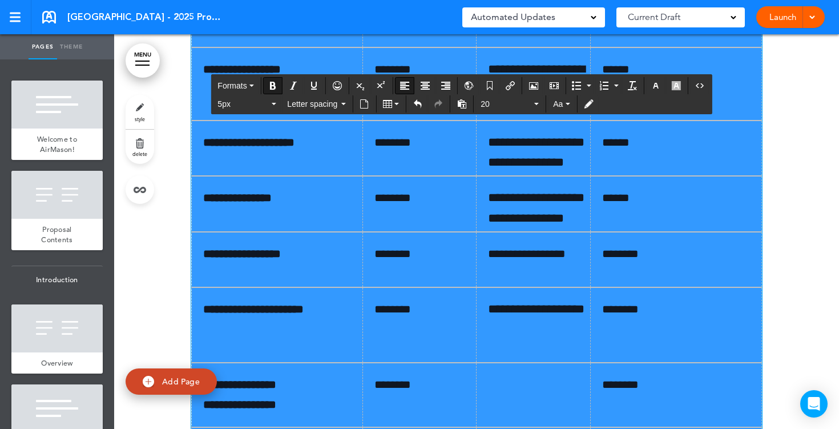
drag, startPoint x: 683, startPoint y: 364, endPoint x: 210, endPoint y: 172, distance: 510.1
click at [210, 172] on tbody "**********" at bounding box center [477, 227] width 570 height 663
click at [489, 110] on button "20" at bounding box center [509, 104] width 67 height 16
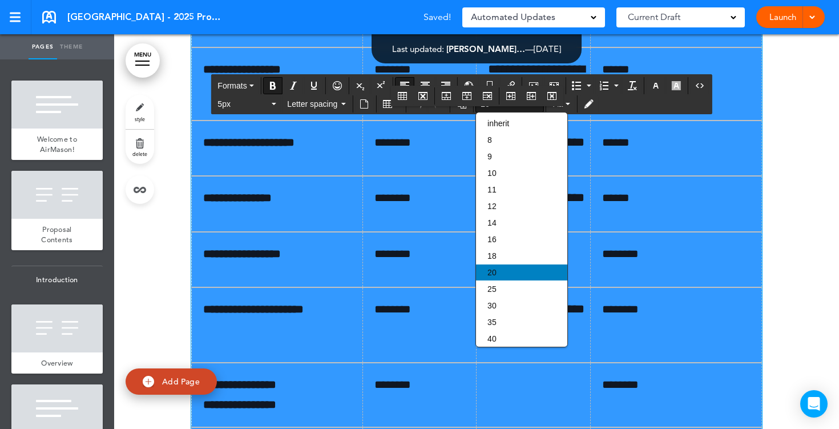
click at [502, 279] on div "20" at bounding box center [521, 272] width 91 height 16
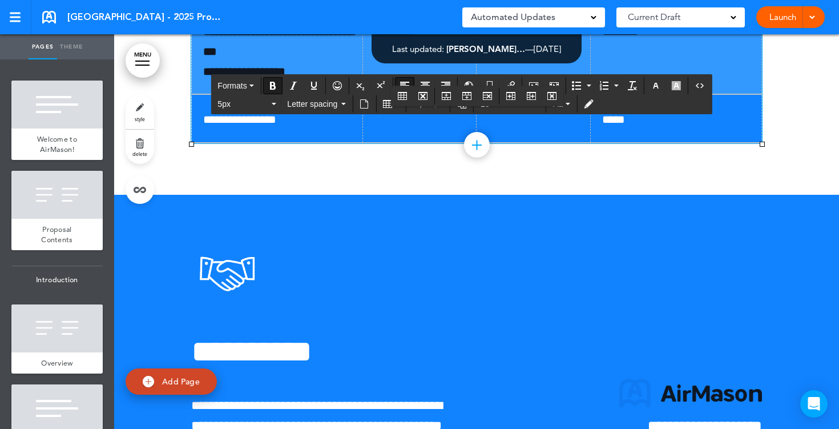
scroll to position [7654, 0]
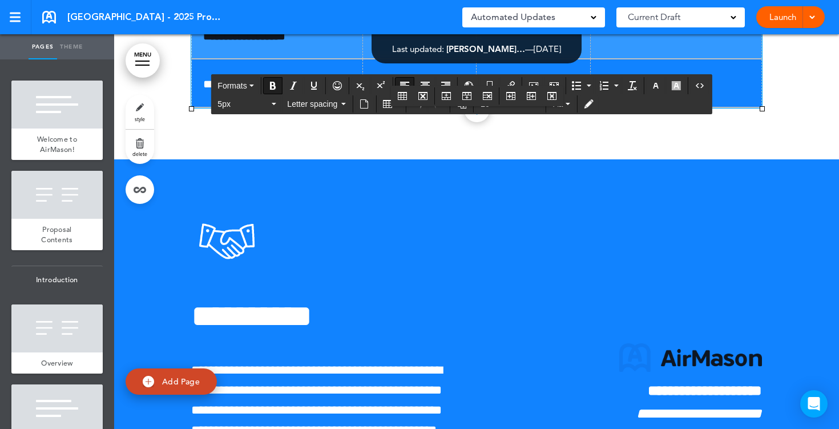
click at [606, 95] on p "*****" at bounding box center [680, 83] width 156 height 25
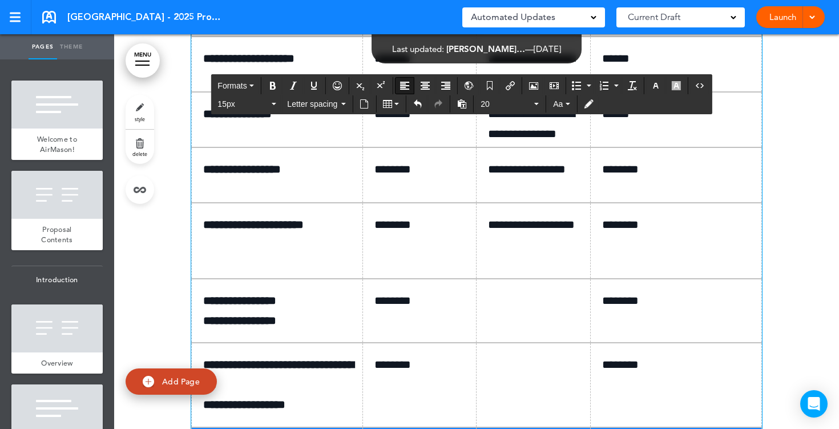
scroll to position [7286, 0]
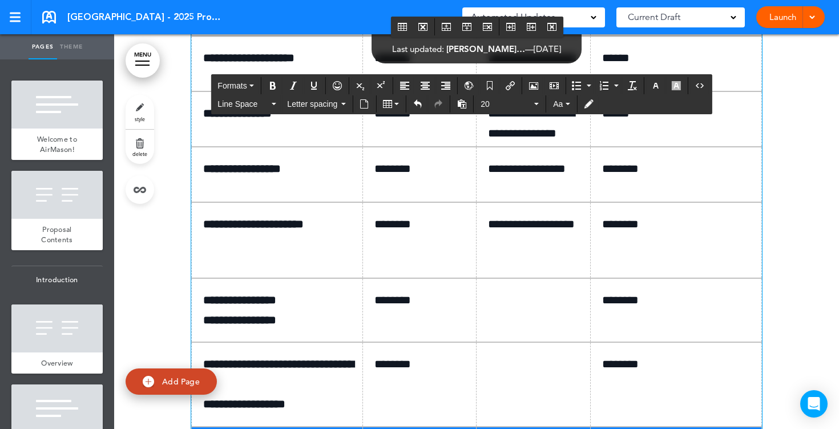
click at [639, 10] on p "******" at bounding box center [680, 0] width 156 height 20
click at [784, 15] on link "Launch" at bounding box center [783, 17] width 36 height 22
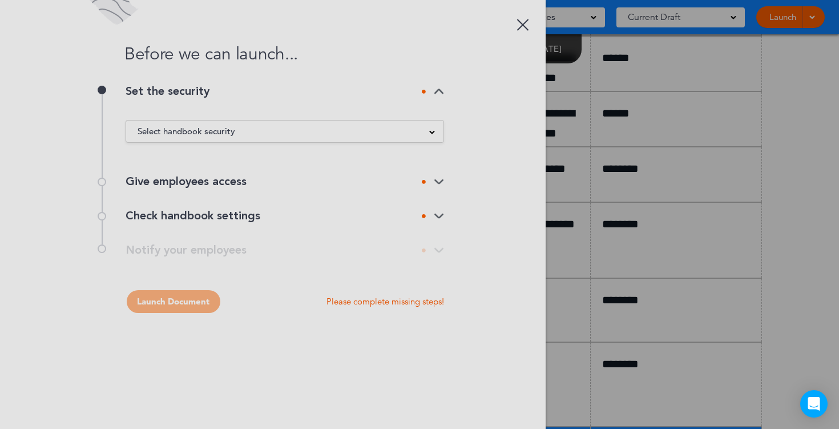
scroll to position [0, 0]
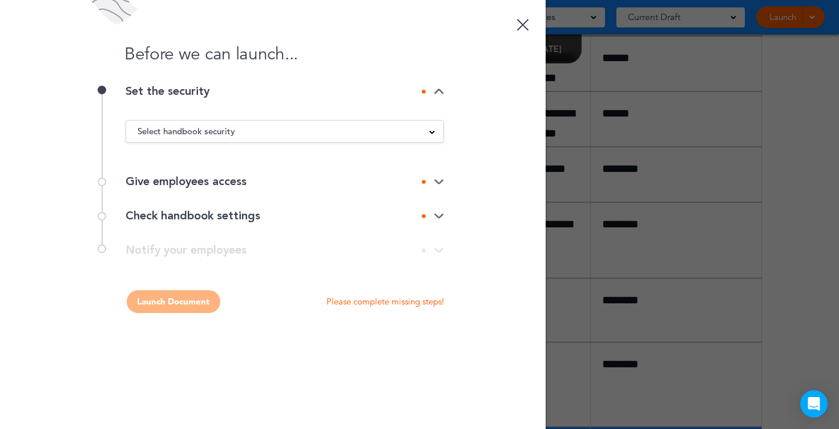
click at [398, 136] on div "Select handbook security" at bounding box center [284, 131] width 317 height 13
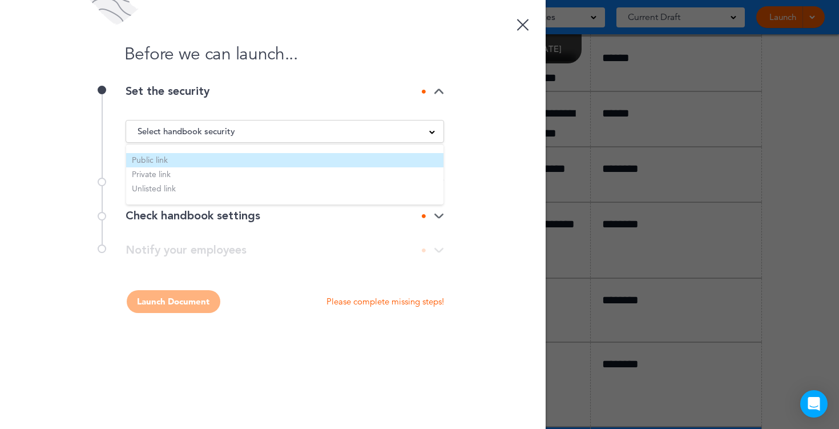
click at [206, 159] on li "Public link" at bounding box center [284, 160] width 317 height 14
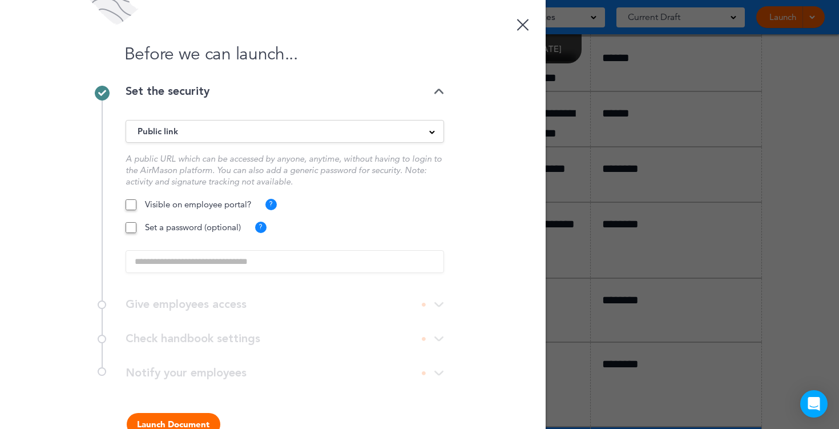
click at [182, 421] on button "Launch Document" at bounding box center [174, 424] width 94 height 23
